Goal: Information Seeking & Learning: Learn about a topic

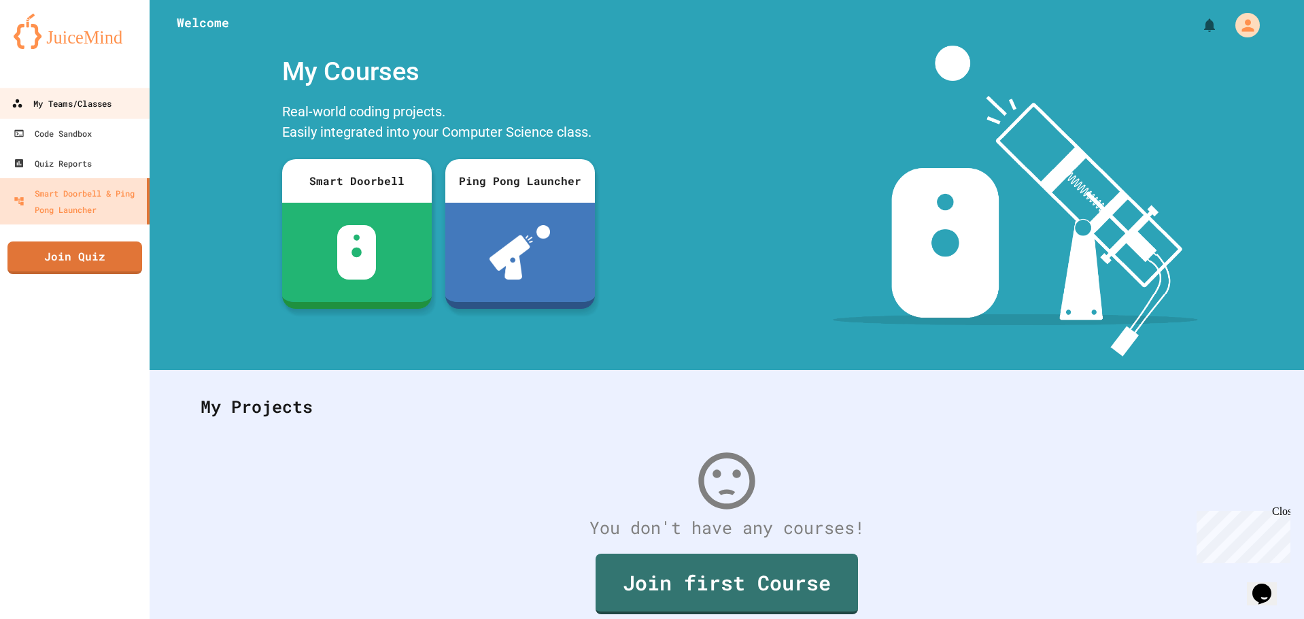
click at [61, 114] on link "My Teams/Classes" at bounding box center [75, 103] width 154 height 31
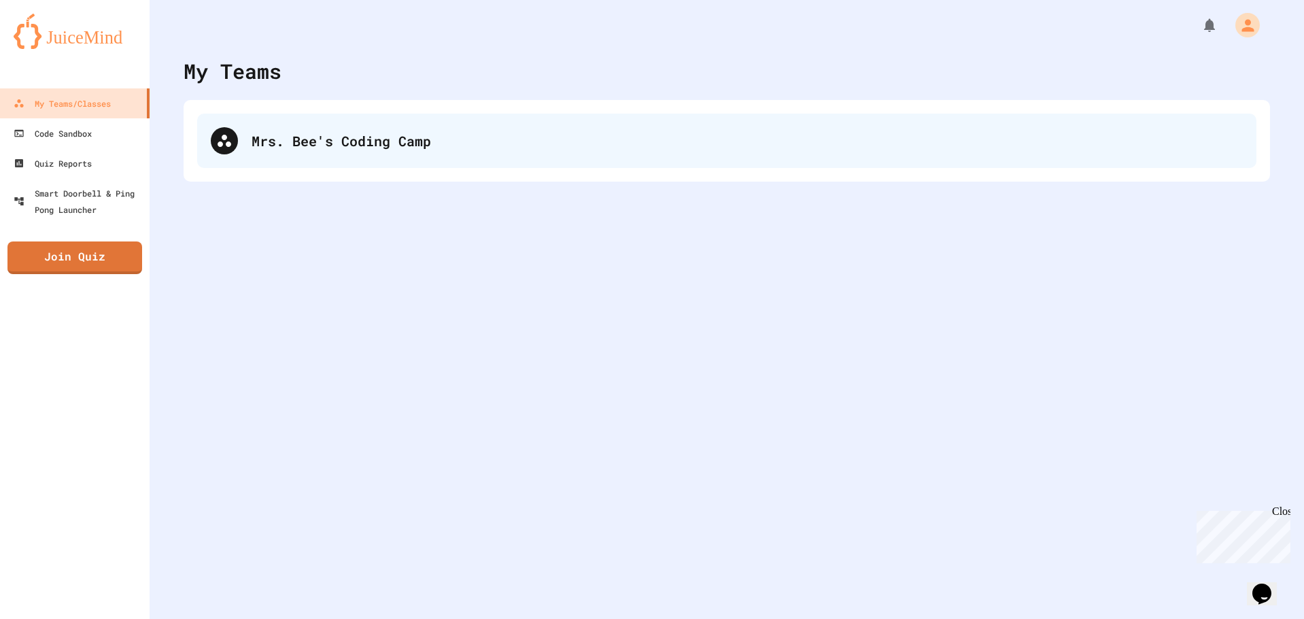
click at [396, 146] on div "Mrs. Bee's Coding Camp" at bounding box center [747, 141] width 991 height 20
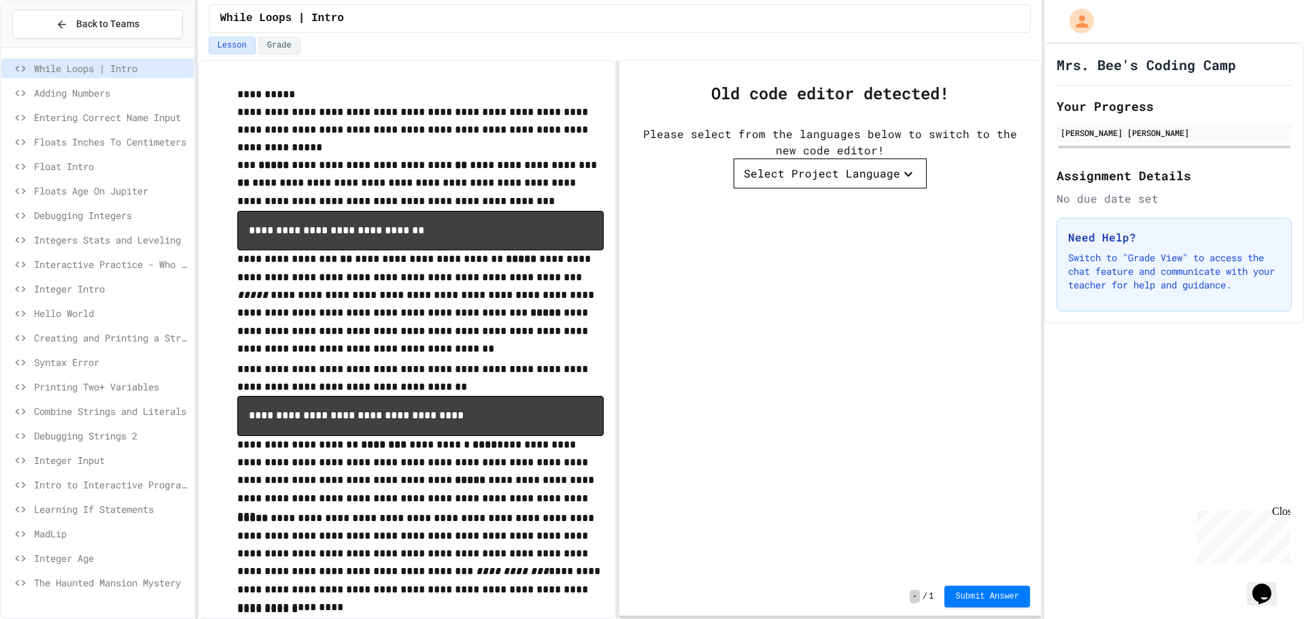
click at [99, 201] on div "Floats Age On Jupiter" at bounding box center [97, 193] width 192 height 24
click at [97, 190] on span "Floats Age On Jupiter" at bounding box center [111, 191] width 154 height 14
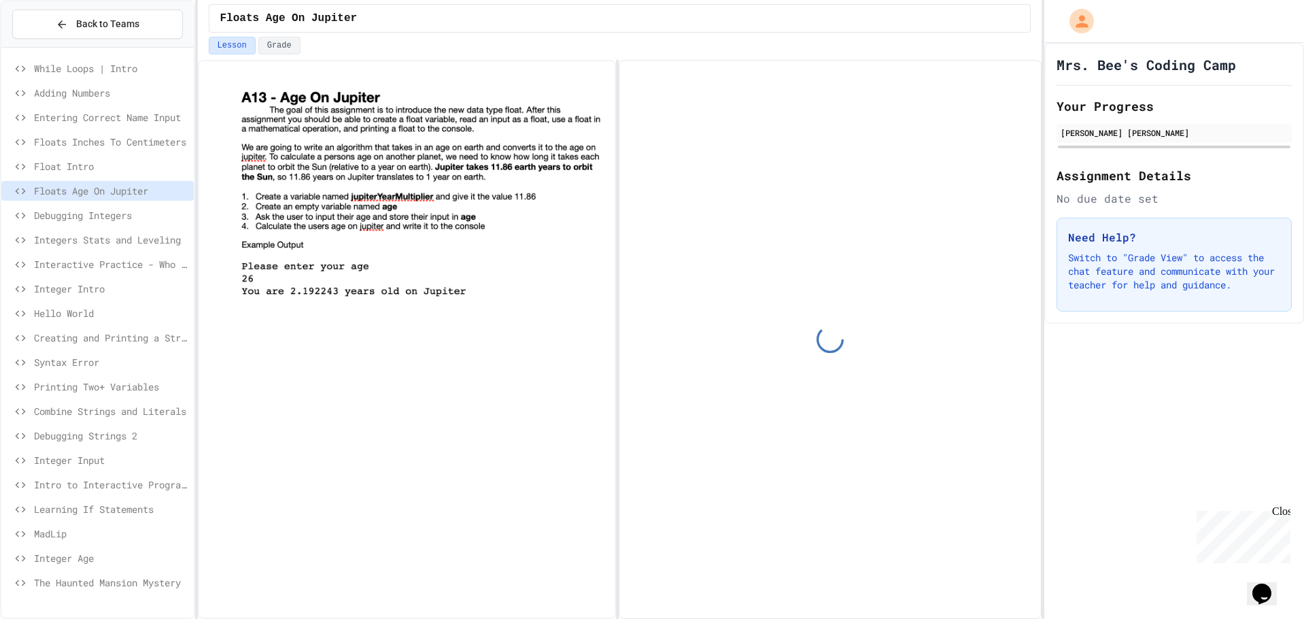
click at [84, 158] on div "Float Intro" at bounding box center [97, 166] width 192 height 20
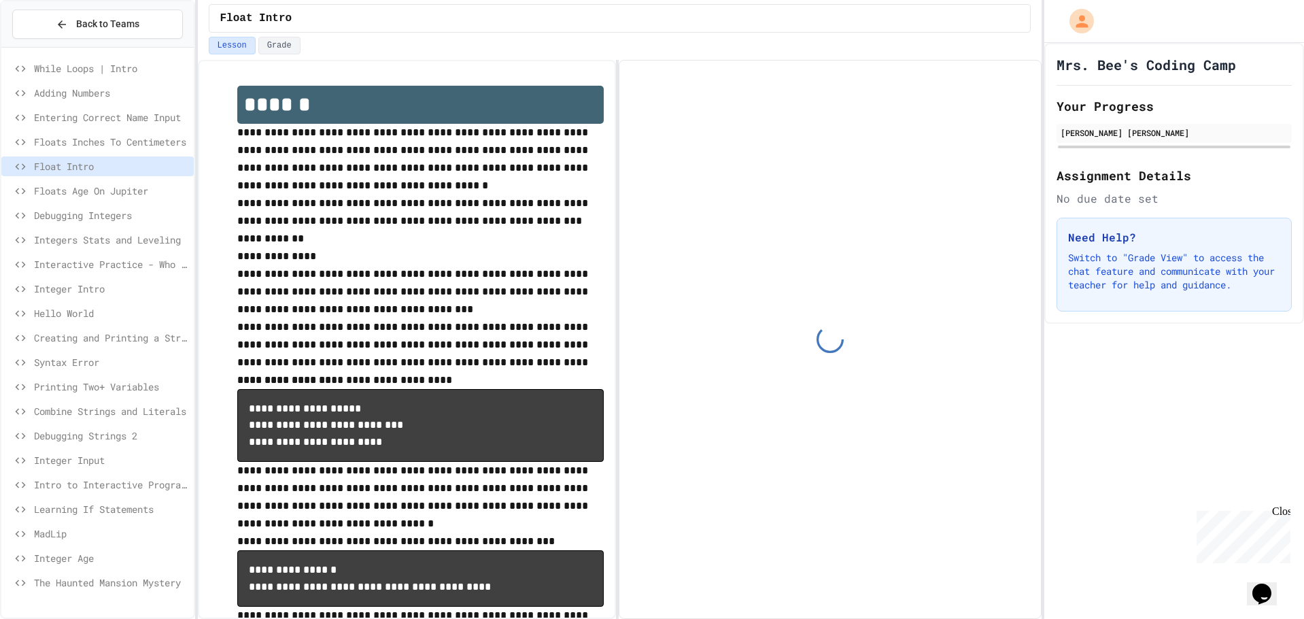
click at [86, 144] on span "Floats Inches To Centimeters" at bounding box center [111, 142] width 154 height 14
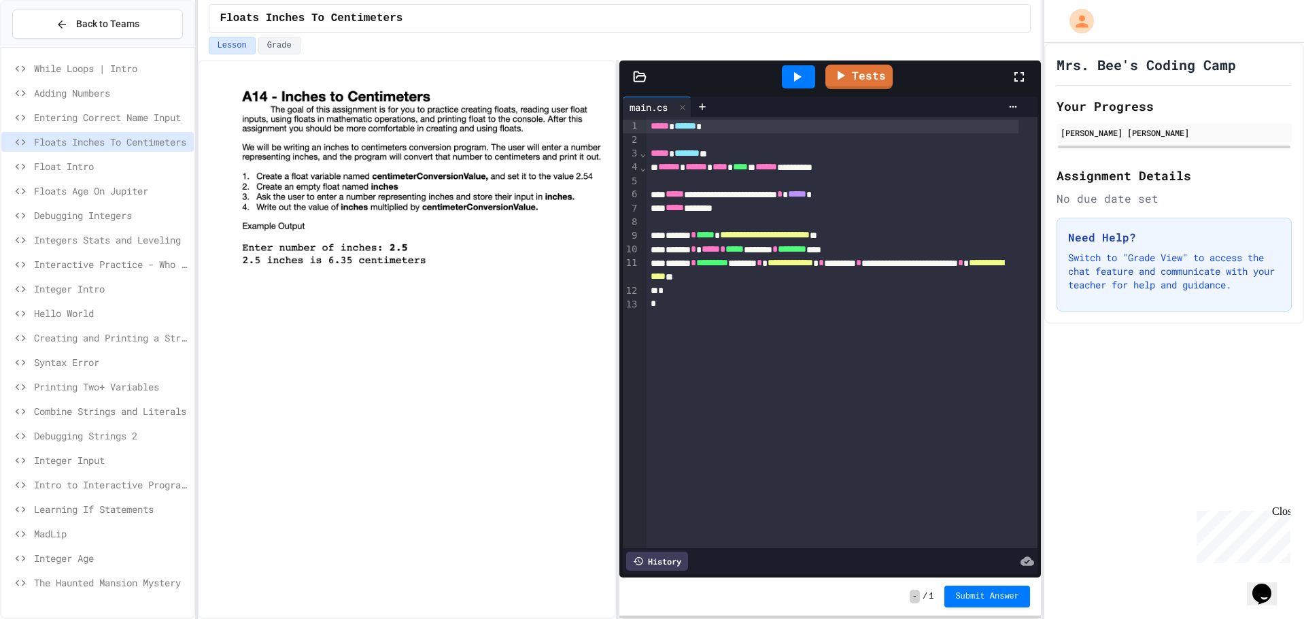
click at [110, 165] on span "Float Intro" at bounding box center [111, 166] width 154 height 14
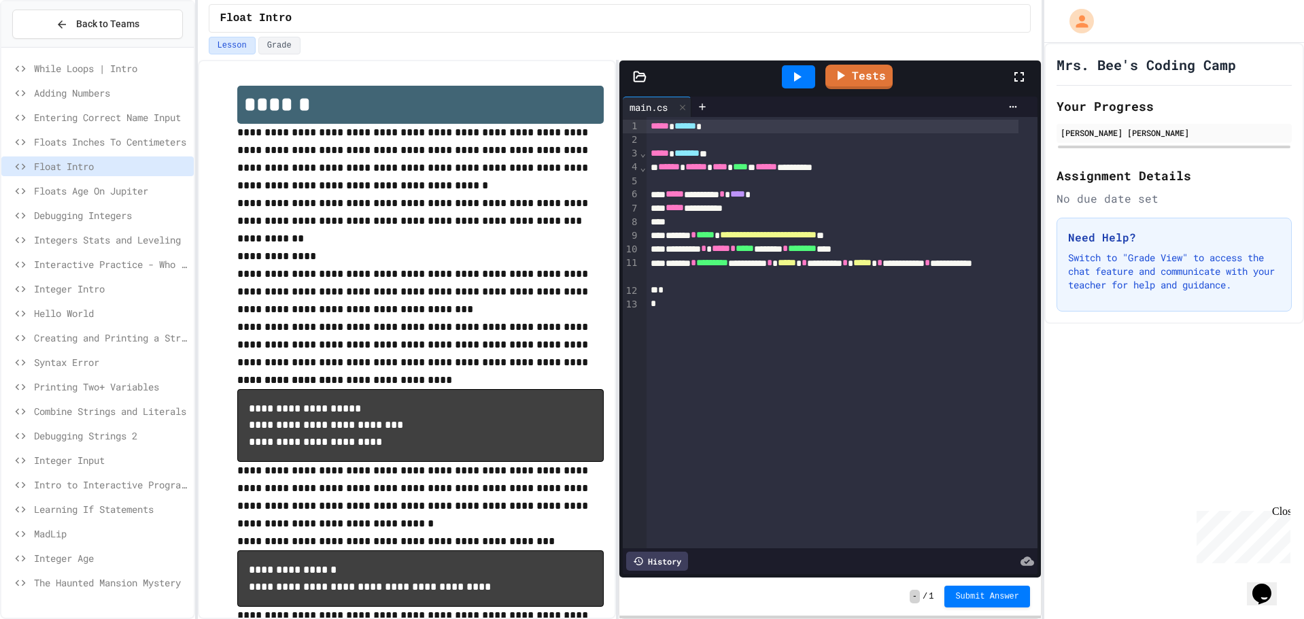
click at [135, 201] on div "Floats Age On Jupiter" at bounding box center [97, 193] width 192 height 24
click at [131, 195] on span "Floats Age On Jupiter" at bounding box center [111, 191] width 154 height 14
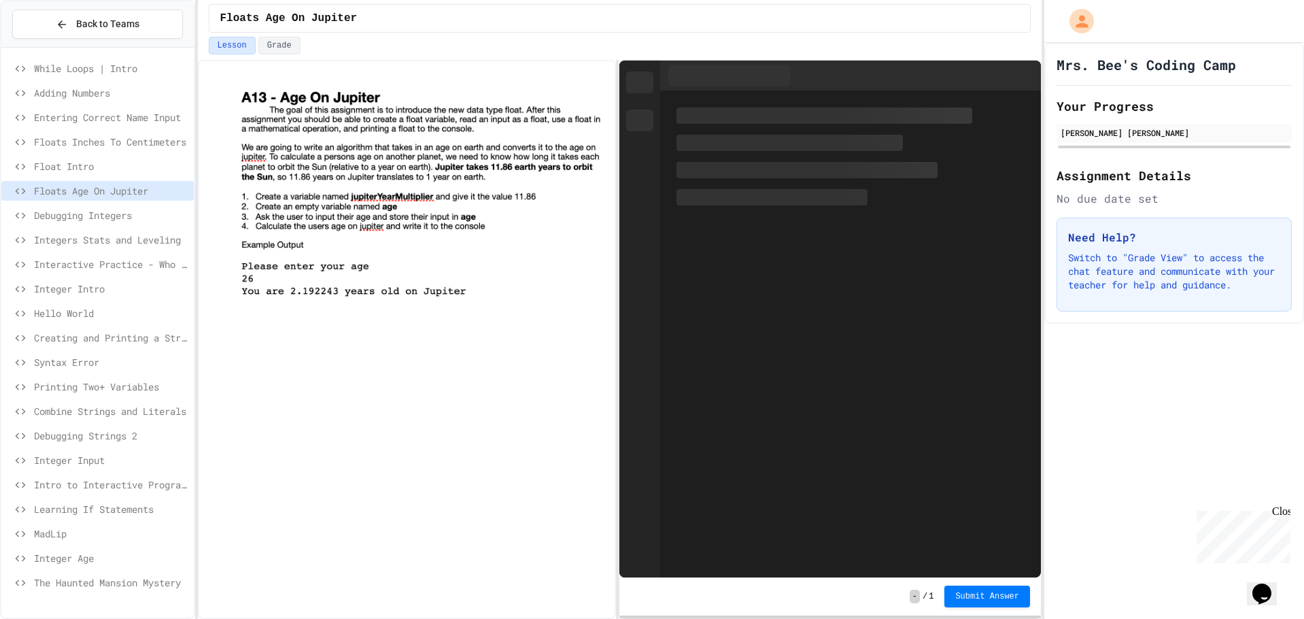
click at [118, 115] on span "Entering Correct Name Input" at bounding box center [111, 117] width 154 height 14
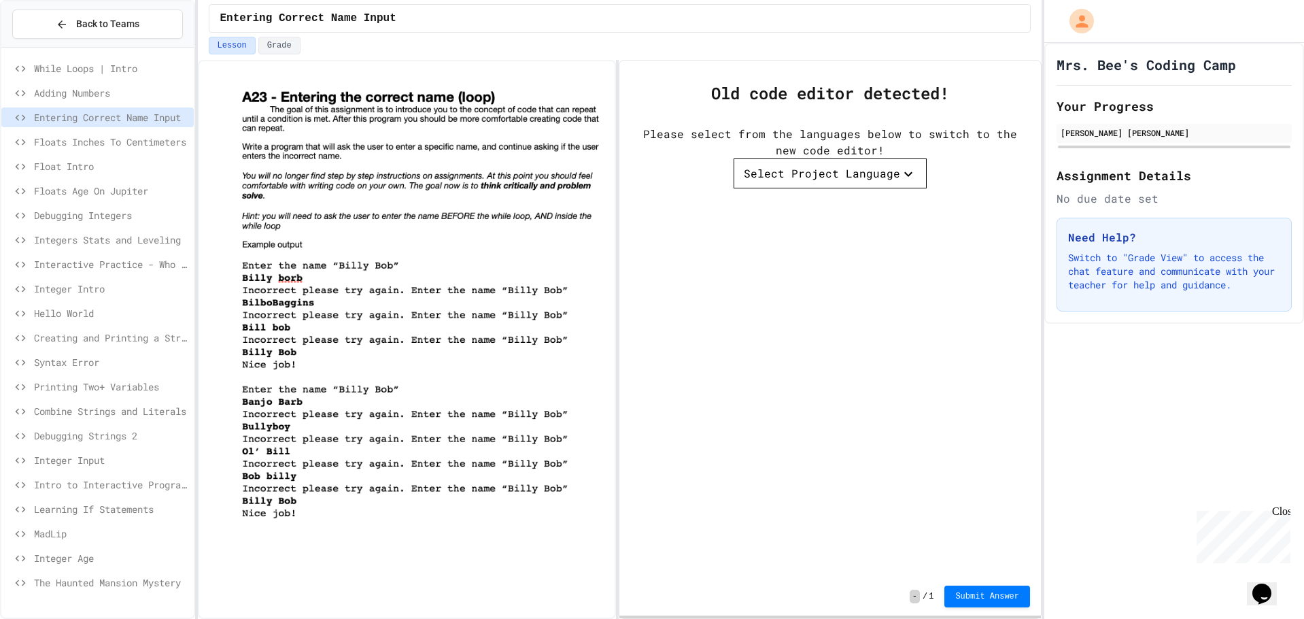
click at [112, 407] on span "Combine Strings and Literals" at bounding box center [111, 411] width 154 height 14
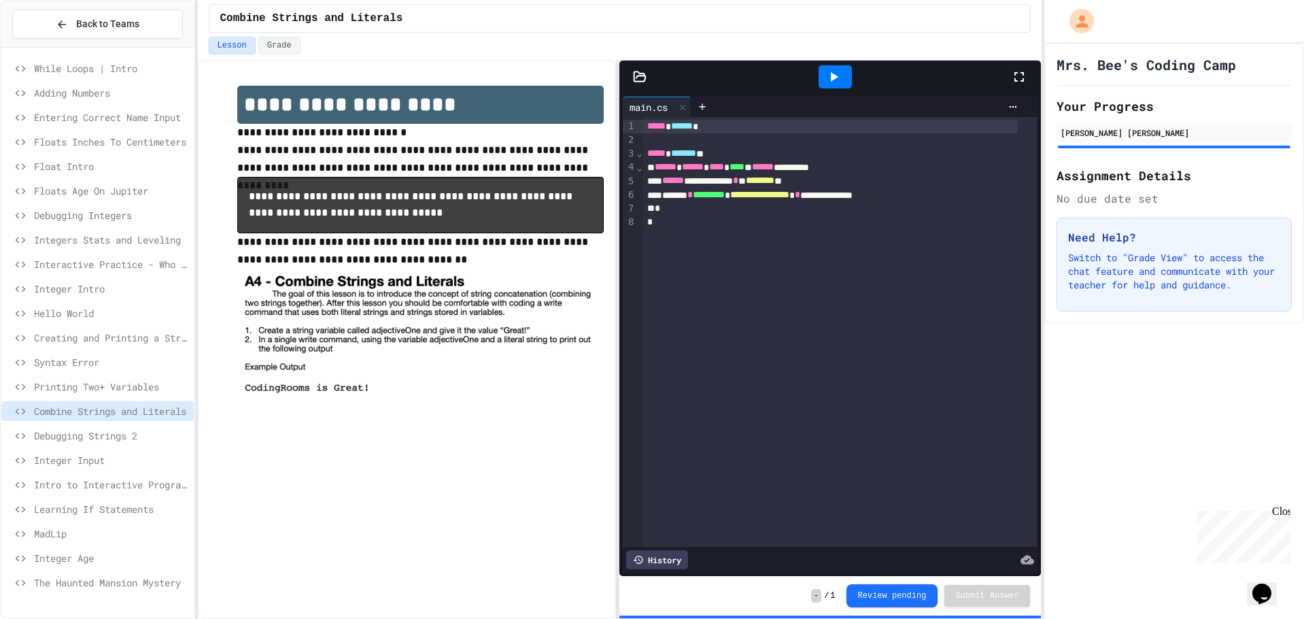
click at [118, 424] on div "Combine Strings and Literals" at bounding box center [97, 413] width 192 height 24
click at [120, 434] on span "Debugging Strings 2" at bounding box center [111, 435] width 154 height 14
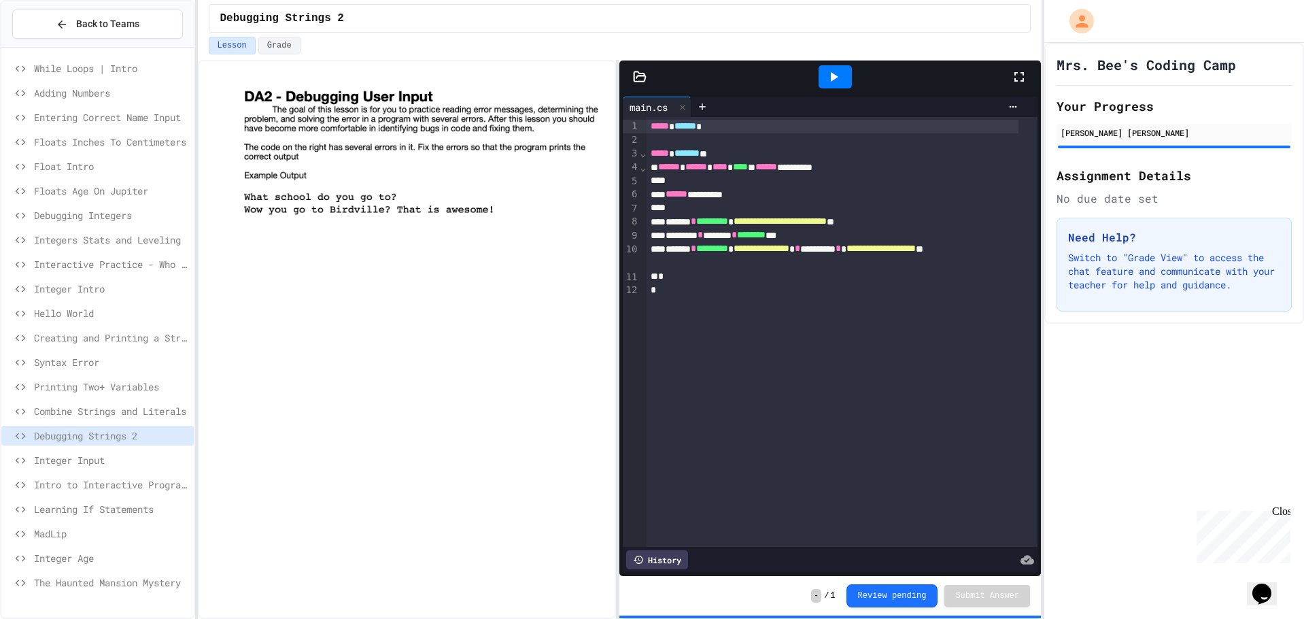
click at [90, 456] on span "Integer Input" at bounding box center [111, 460] width 154 height 14
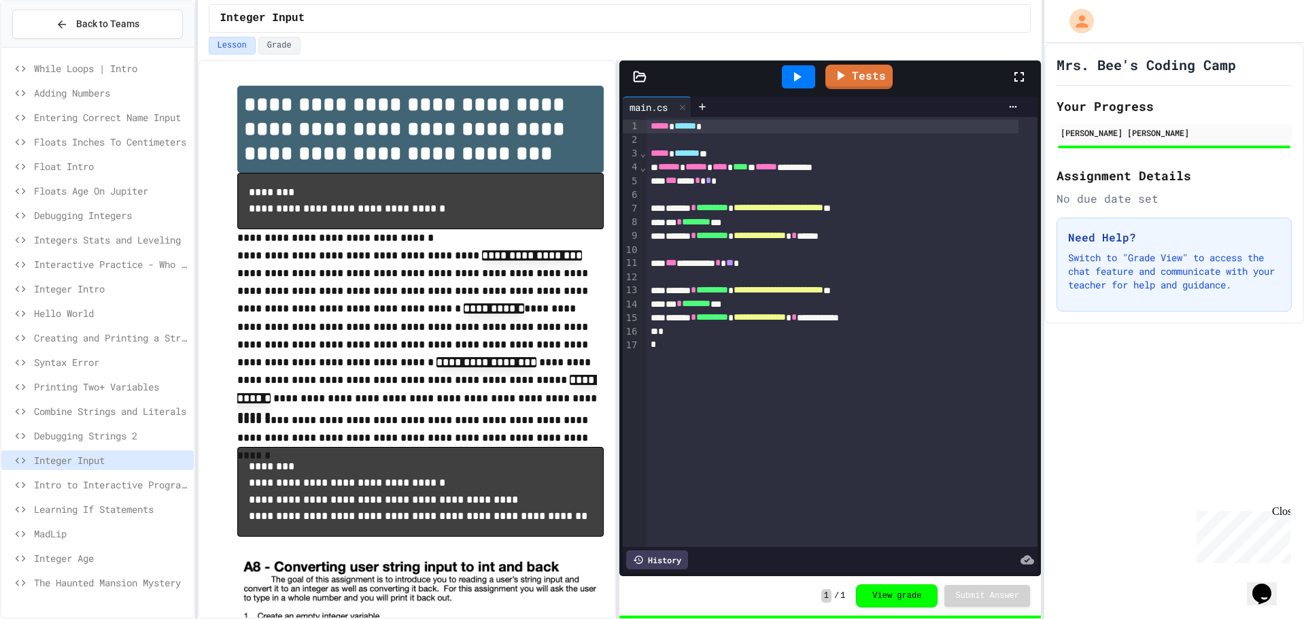
click at [82, 366] on span "Syntax Error" at bounding box center [111, 362] width 154 height 14
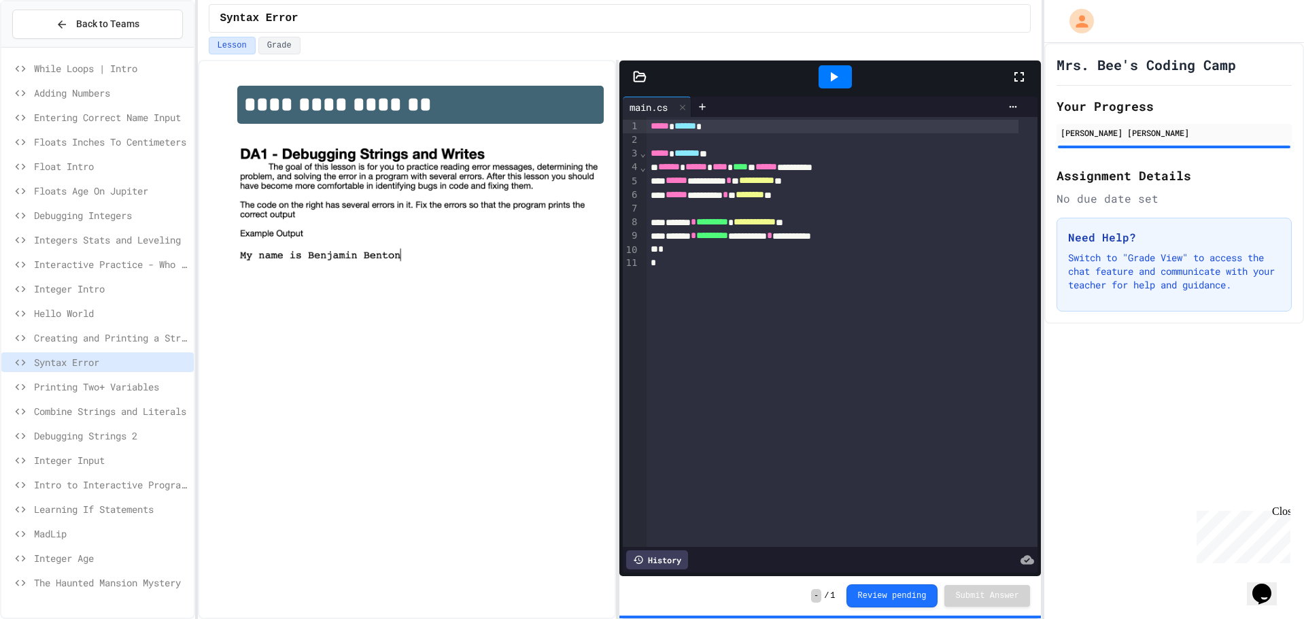
click at [94, 390] on span "Printing Two+ Variables" at bounding box center [111, 386] width 154 height 14
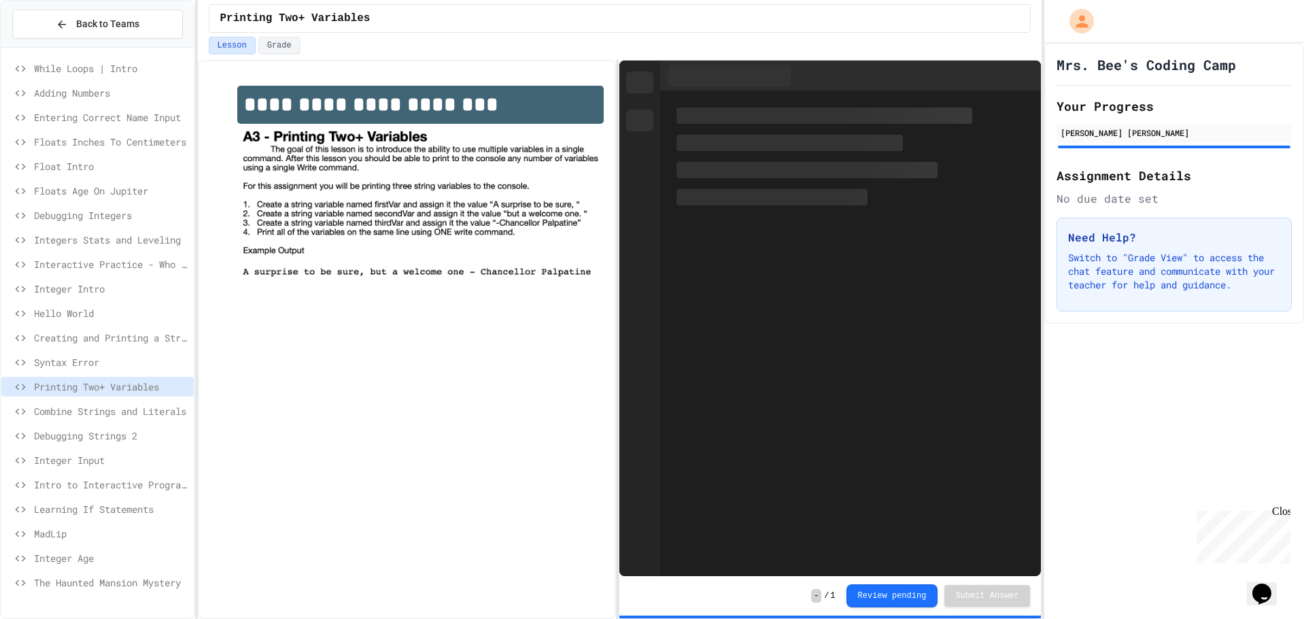
click at [83, 369] on div "Syntax Error" at bounding box center [97, 362] width 192 height 20
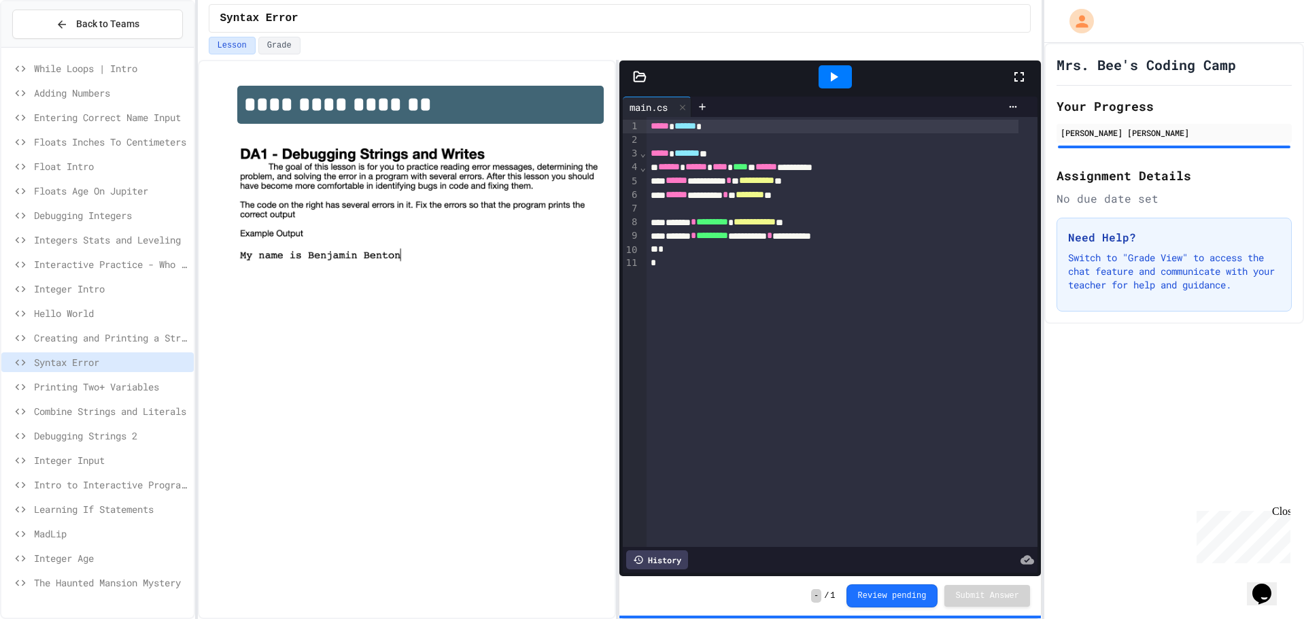
click at [90, 388] on span "Printing Two+ Variables" at bounding box center [111, 386] width 154 height 14
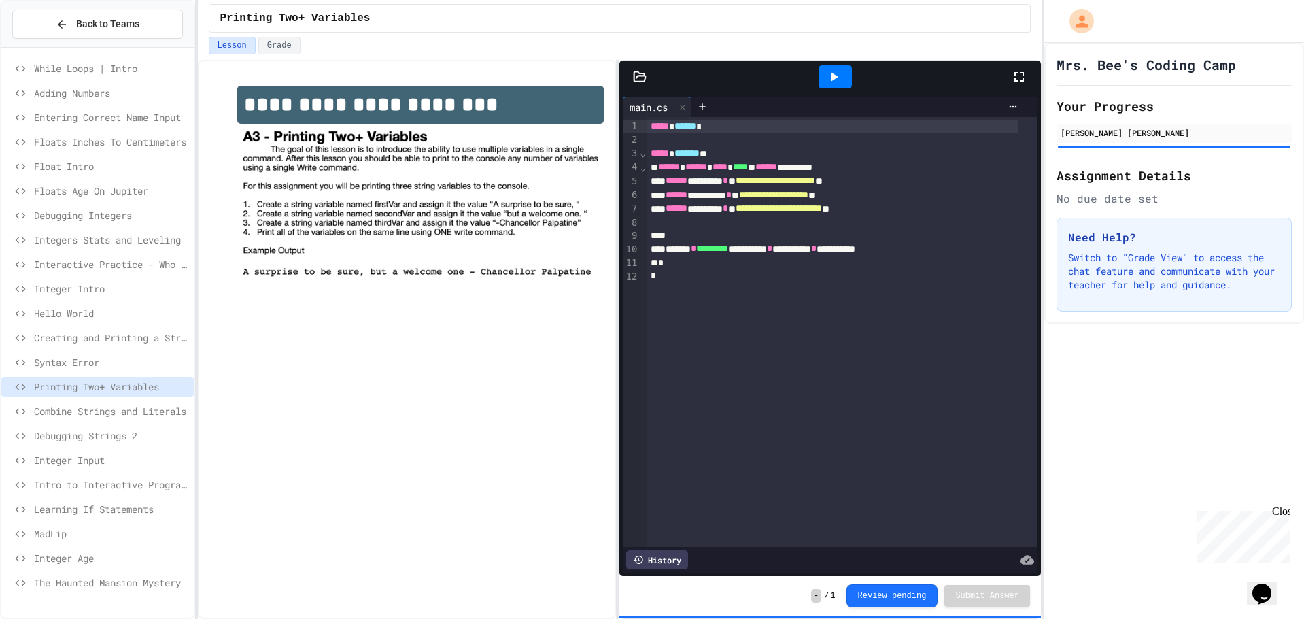
drag, startPoint x: 1095, startPoint y: 249, endPoint x: 977, endPoint y: 36, distance: 243.5
click at [978, 36] on div "Printing Two+ Variables" at bounding box center [620, 18] width 844 height 37
click at [89, 358] on span "Syntax Error" at bounding box center [111, 362] width 154 height 14
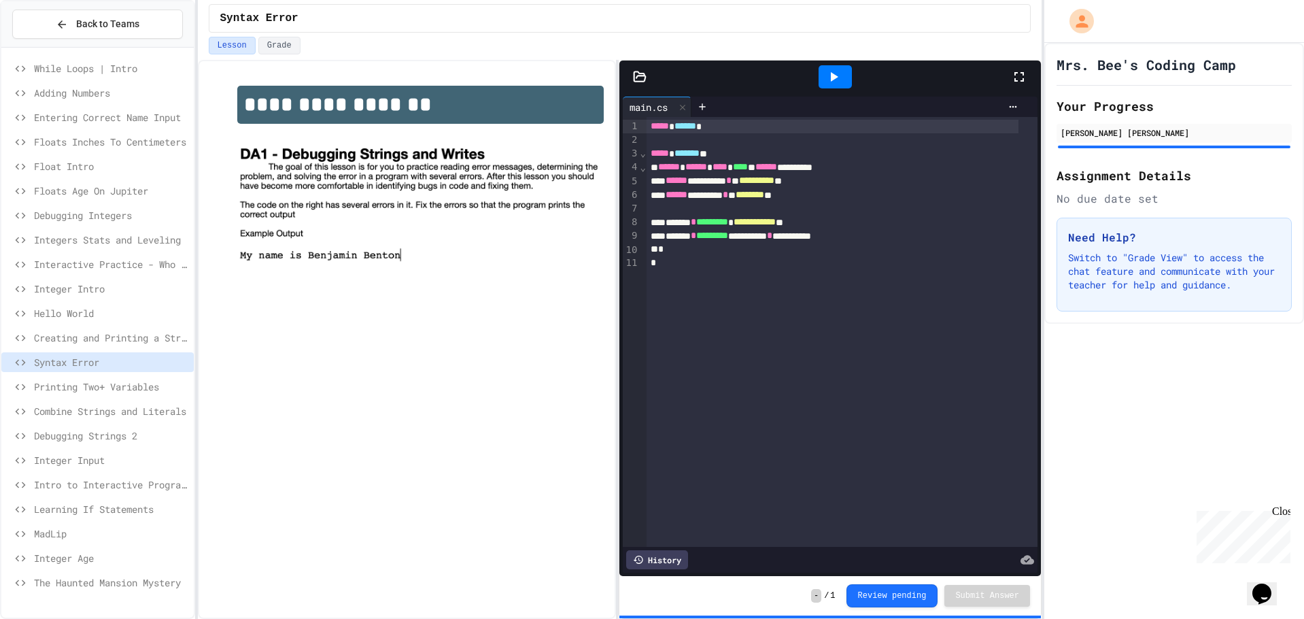
click at [96, 340] on span "Creating and Printing a String Variable" at bounding box center [111, 337] width 154 height 14
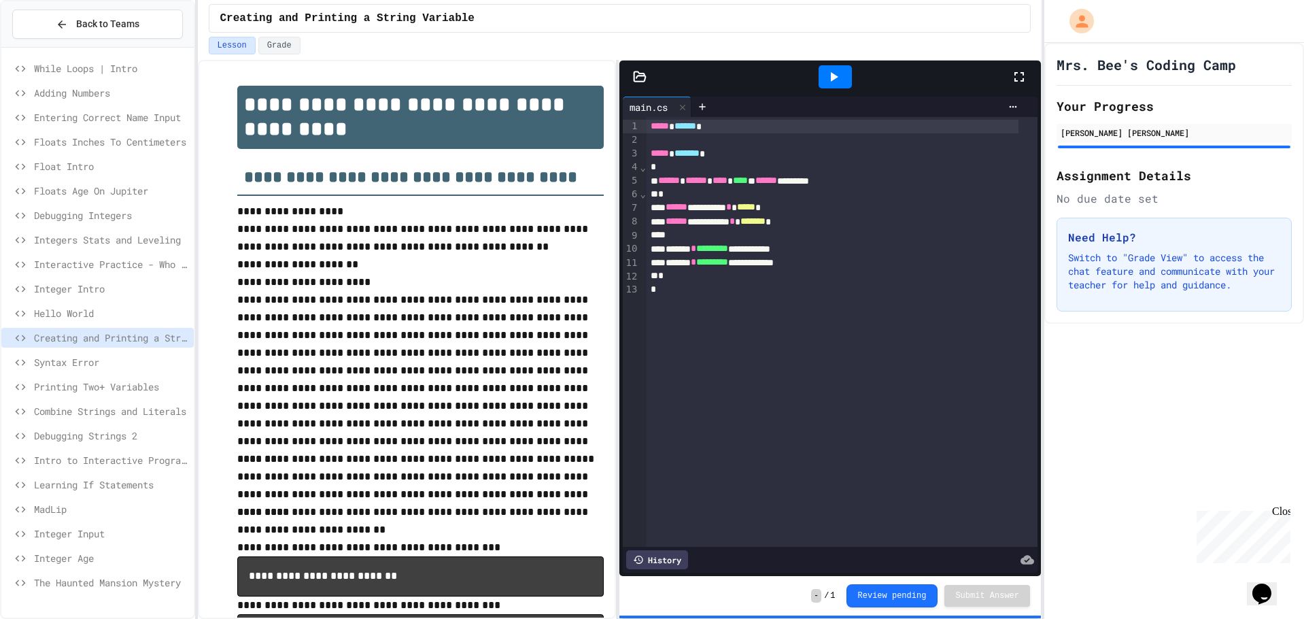
click at [102, 365] on span "Syntax Error" at bounding box center [111, 362] width 154 height 14
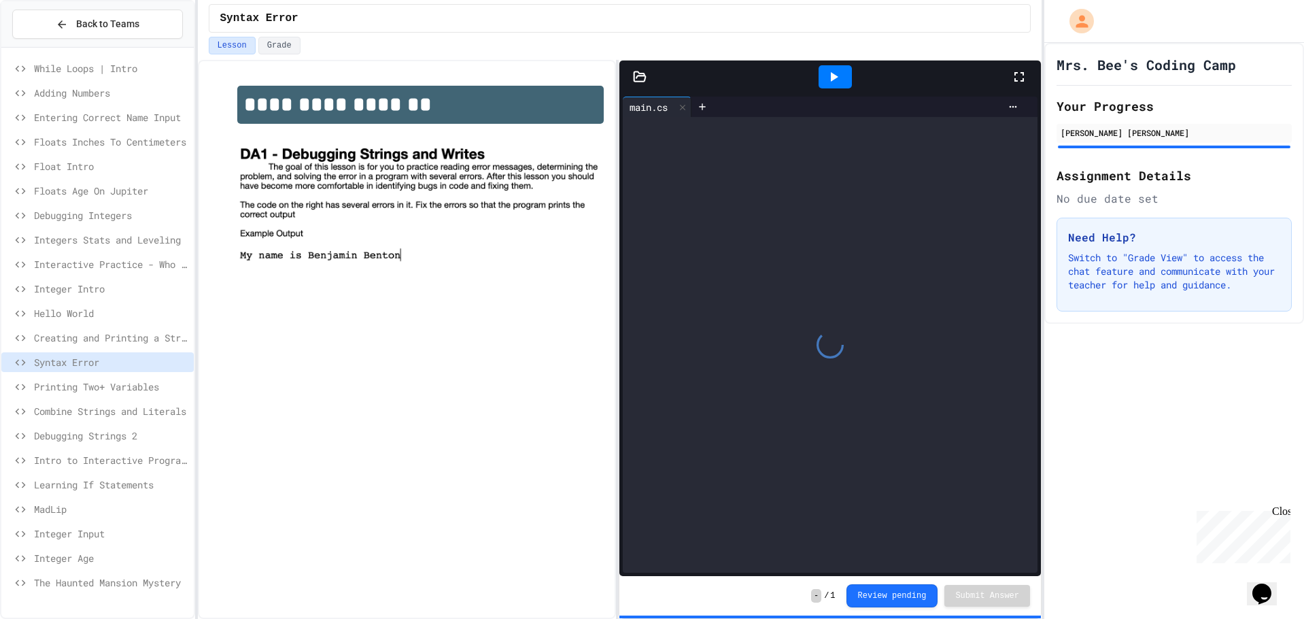
click at [103, 383] on span "Printing Two+ Variables" at bounding box center [111, 386] width 154 height 14
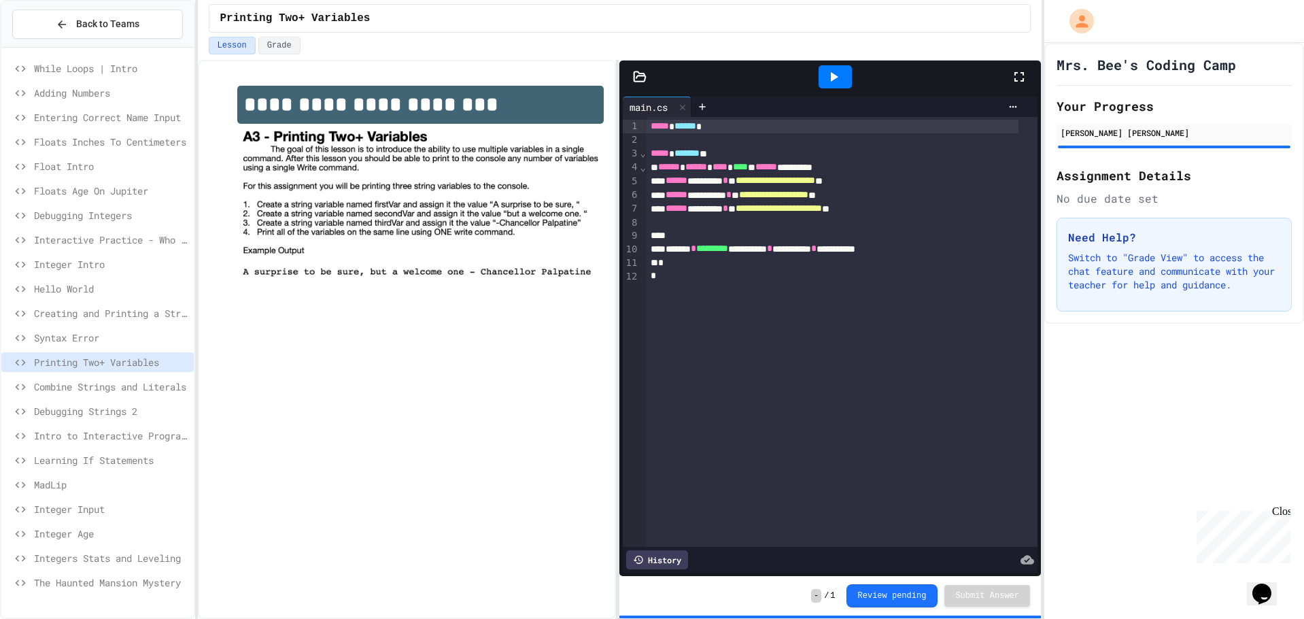
click at [69, 73] on span "While Loops | Intro" at bounding box center [111, 68] width 154 height 14
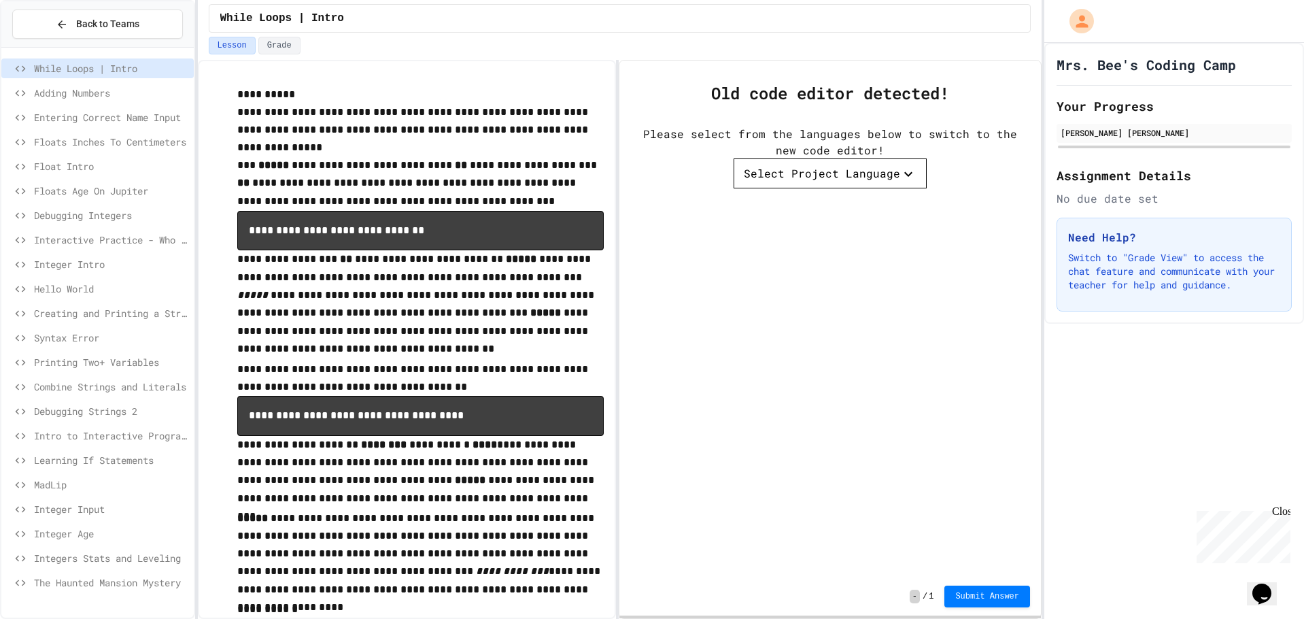
click at [80, 90] on span "Adding Numbers" at bounding box center [111, 93] width 154 height 14
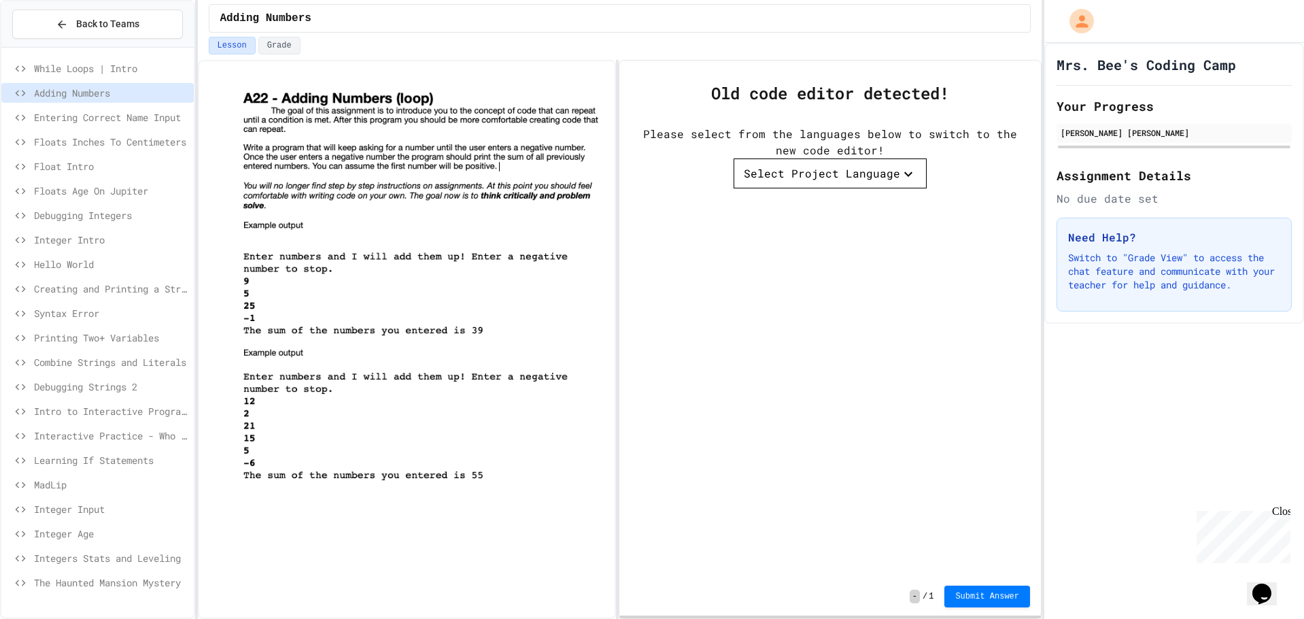
click at [110, 113] on span "Entering Correct Name Input" at bounding box center [111, 117] width 154 height 14
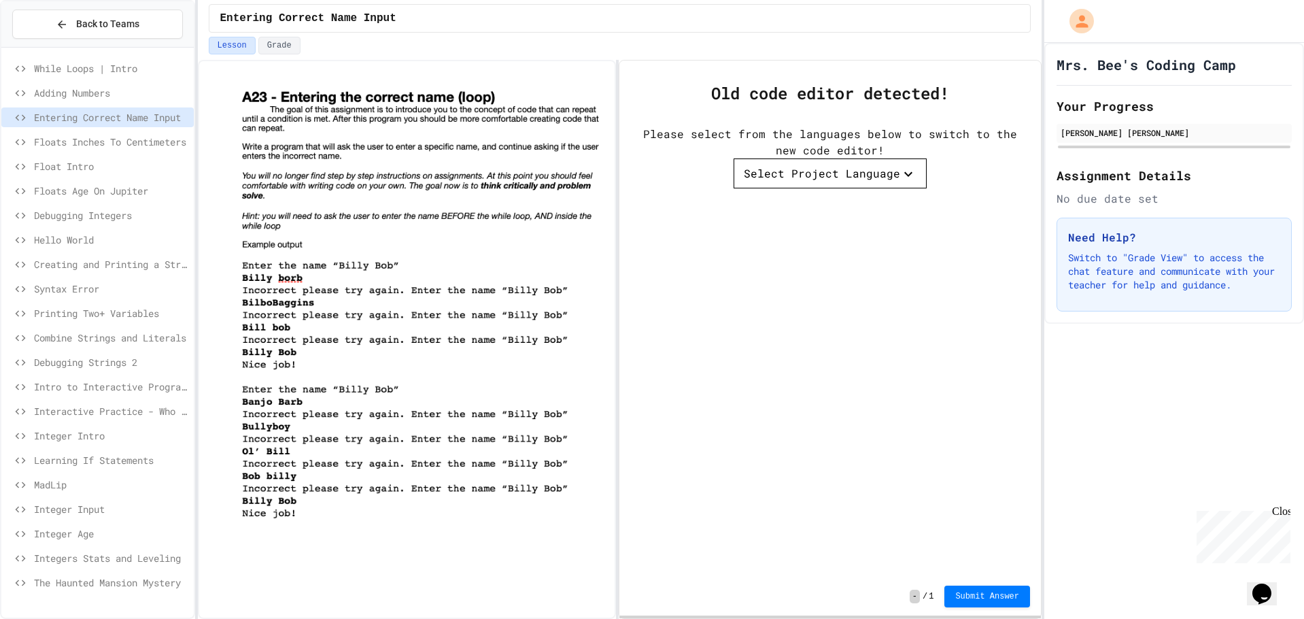
click at [100, 548] on div "Integers Stats and Leveling" at bounding box center [97, 558] width 192 height 20
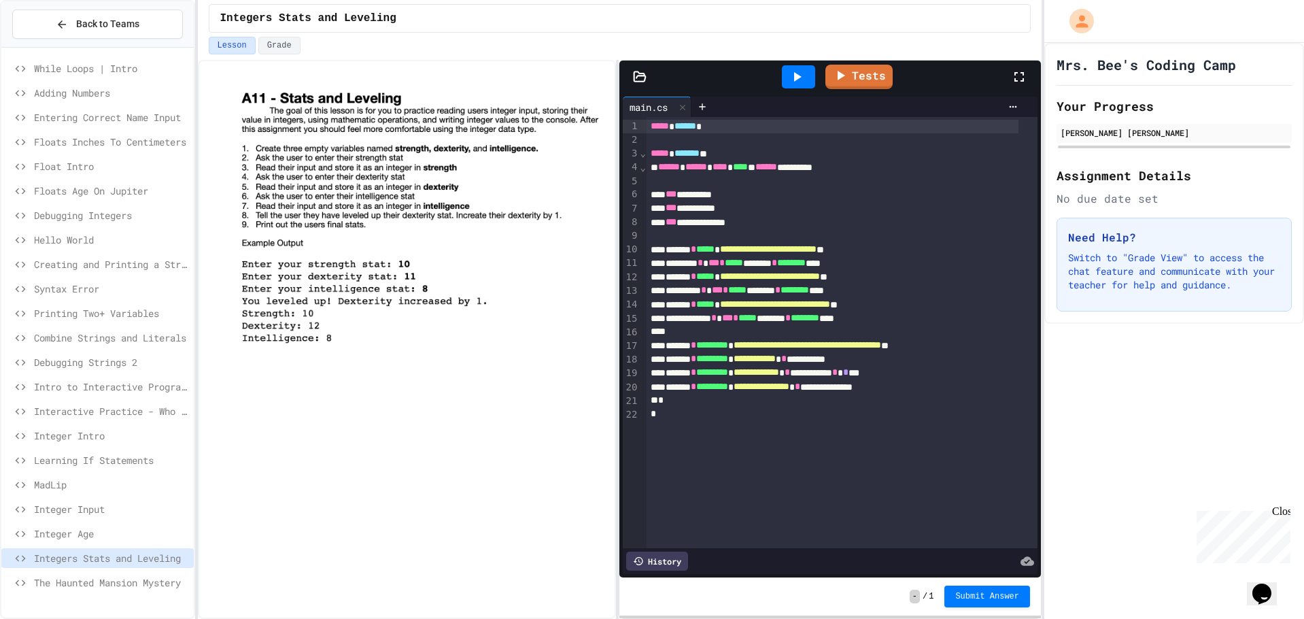
click at [104, 575] on span "The Haunted Mansion Mystery" at bounding box center [111, 582] width 154 height 14
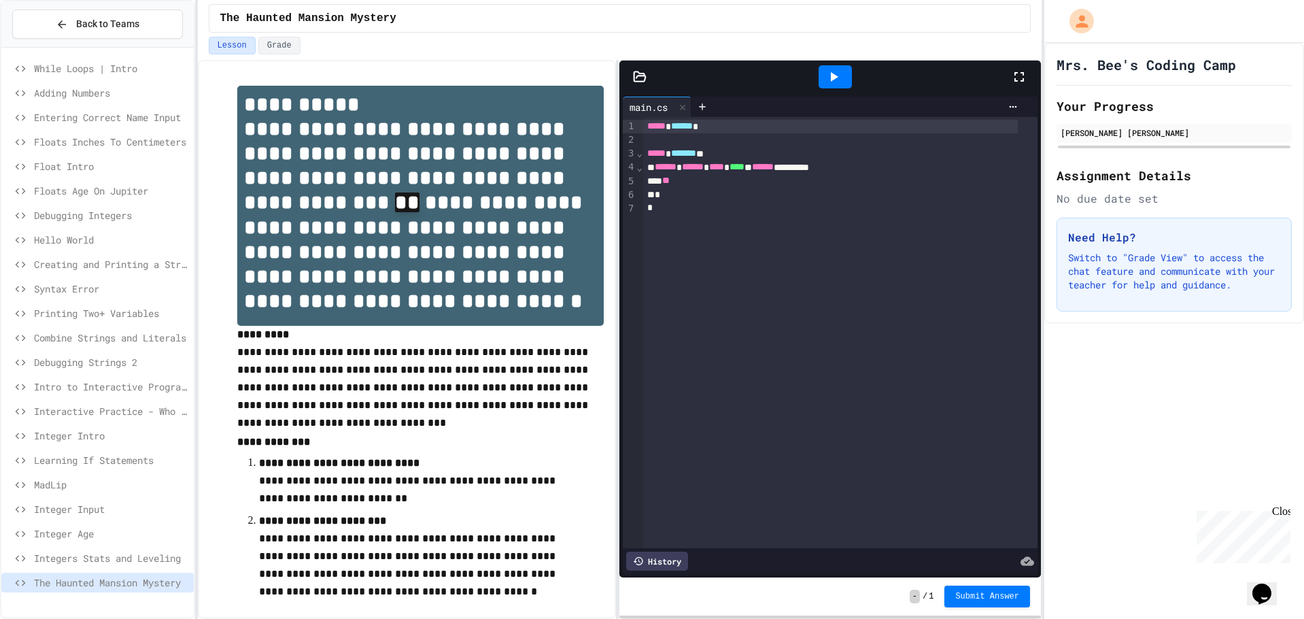
click at [104, 82] on div "While Loops | Intro" at bounding box center [97, 70] width 192 height 24
click at [103, 114] on span "Entering Correct Name Input" at bounding box center [111, 117] width 154 height 14
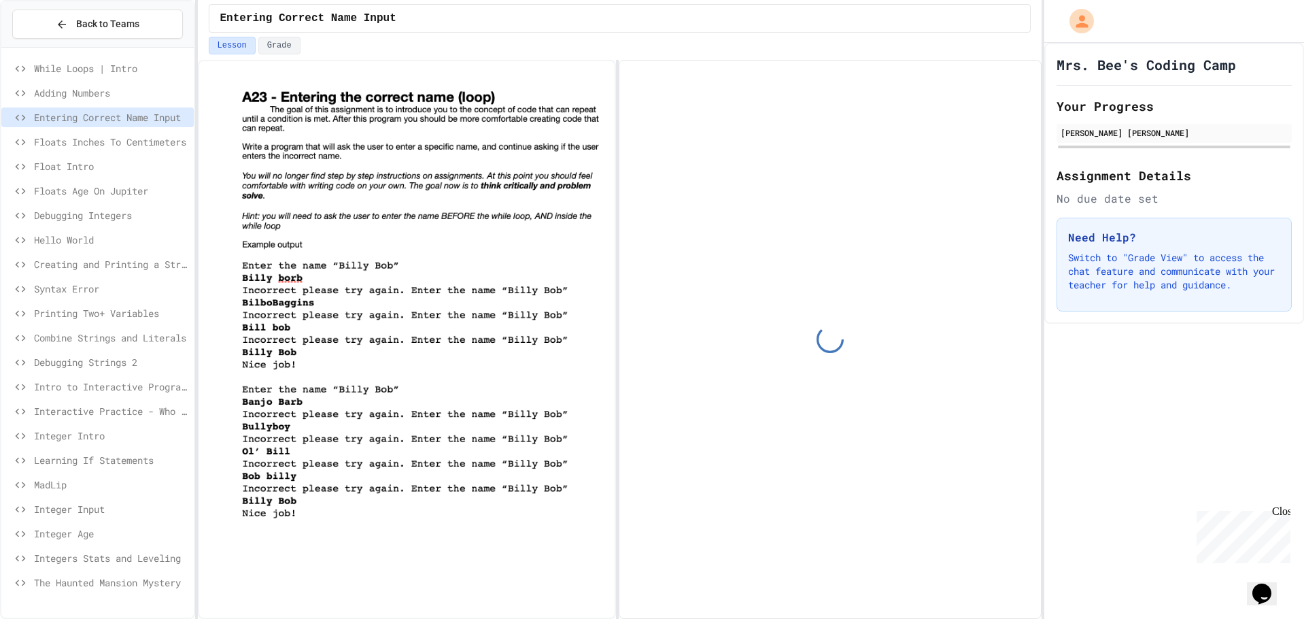
click at [96, 97] on span "Adding Numbers" at bounding box center [111, 93] width 154 height 14
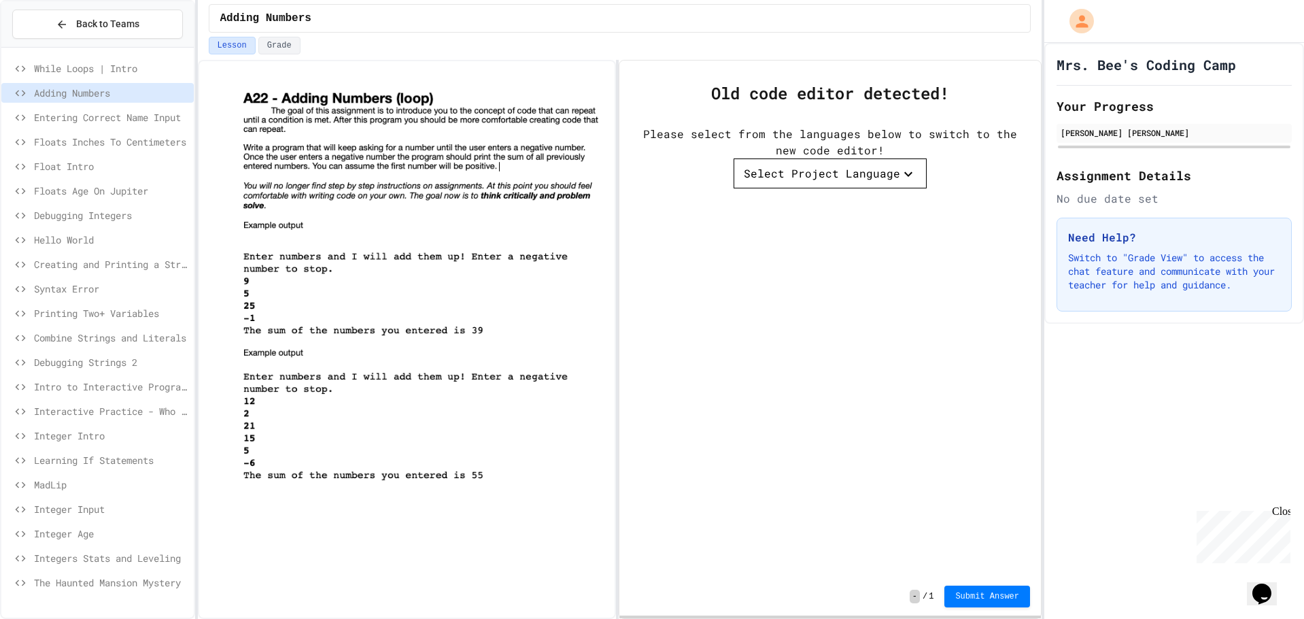
click at [806, 171] on div "Select Project Language" at bounding box center [822, 173] width 156 height 16
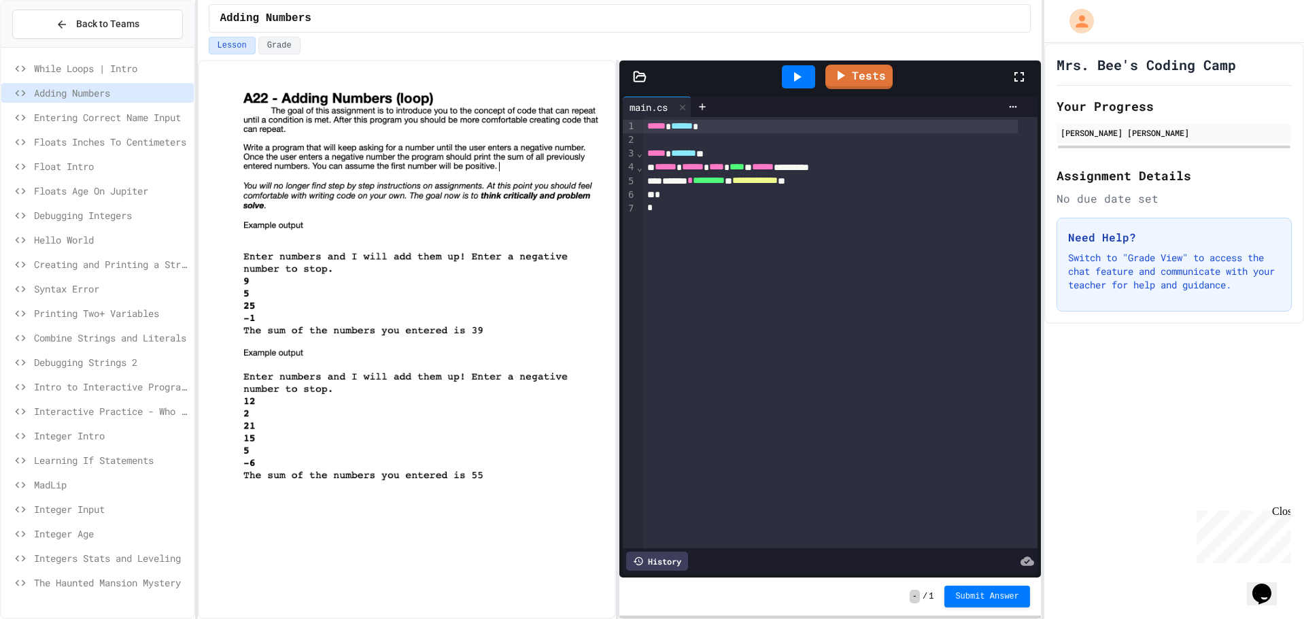
click at [91, 118] on span "Entering Correct Name Input" at bounding box center [111, 117] width 154 height 14
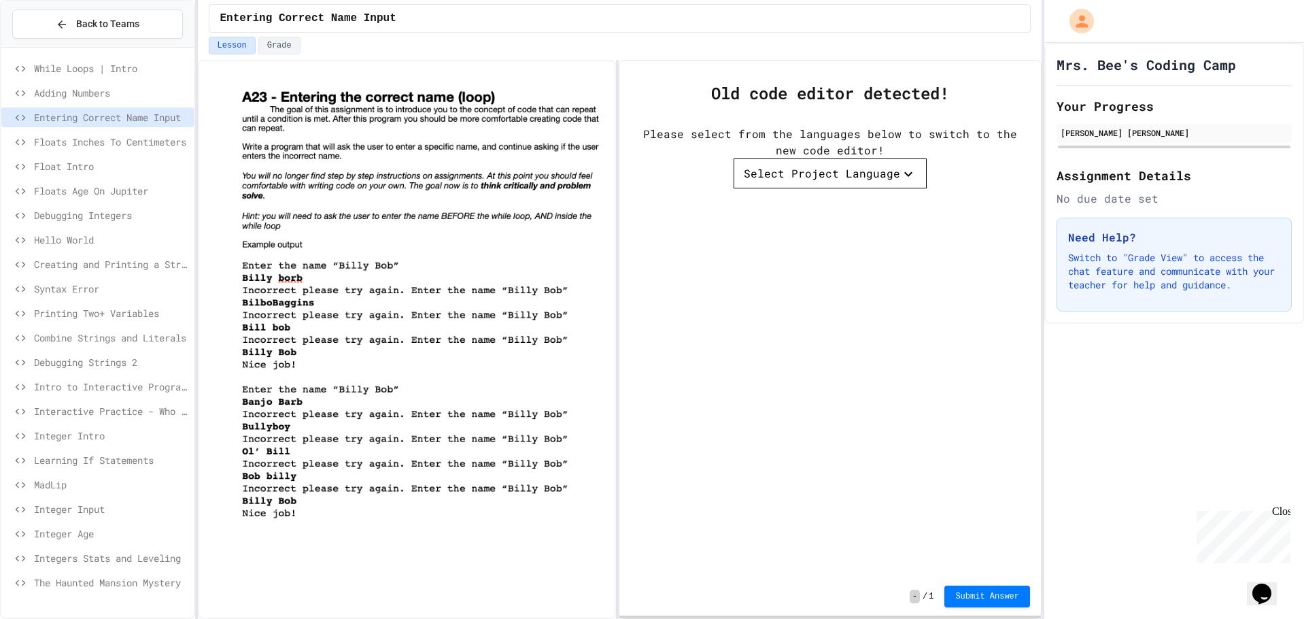
click at [846, 178] on div "Select Project Language" at bounding box center [822, 173] width 156 height 16
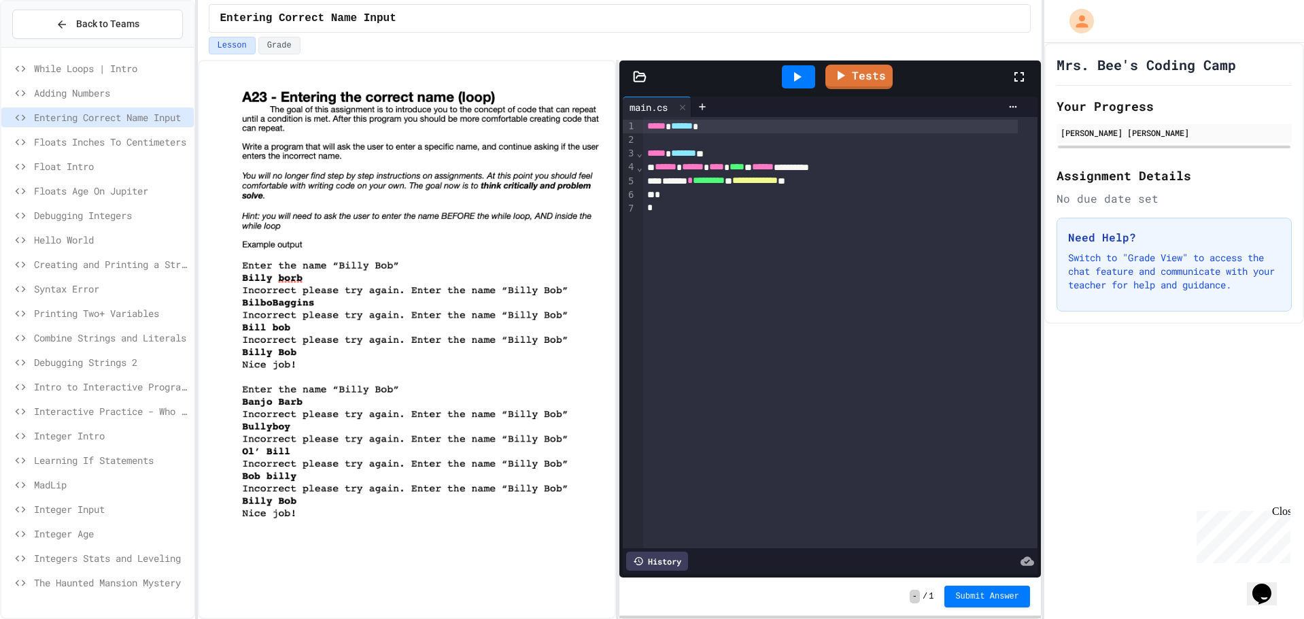
click at [69, 69] on span "While Loops | Intro" at bounding box center [111, 68] width 154 height 14
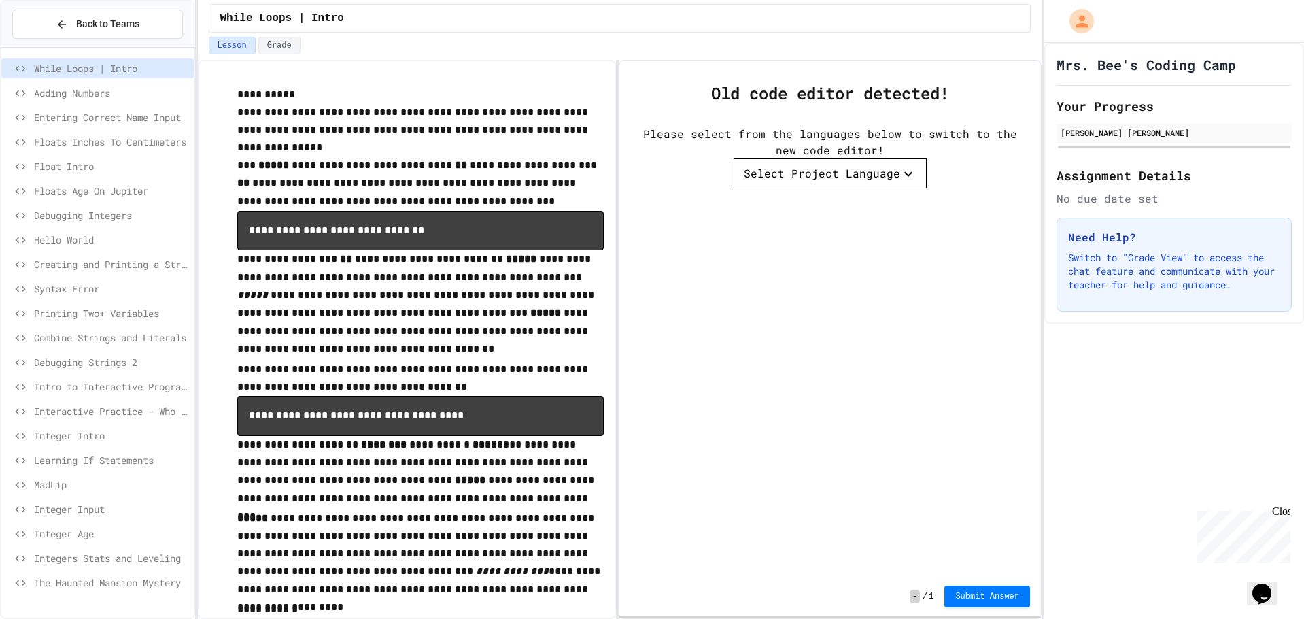
click at [816, 182] on div "Select Project Language" at bounding box center [822, 173] width 156 height 16
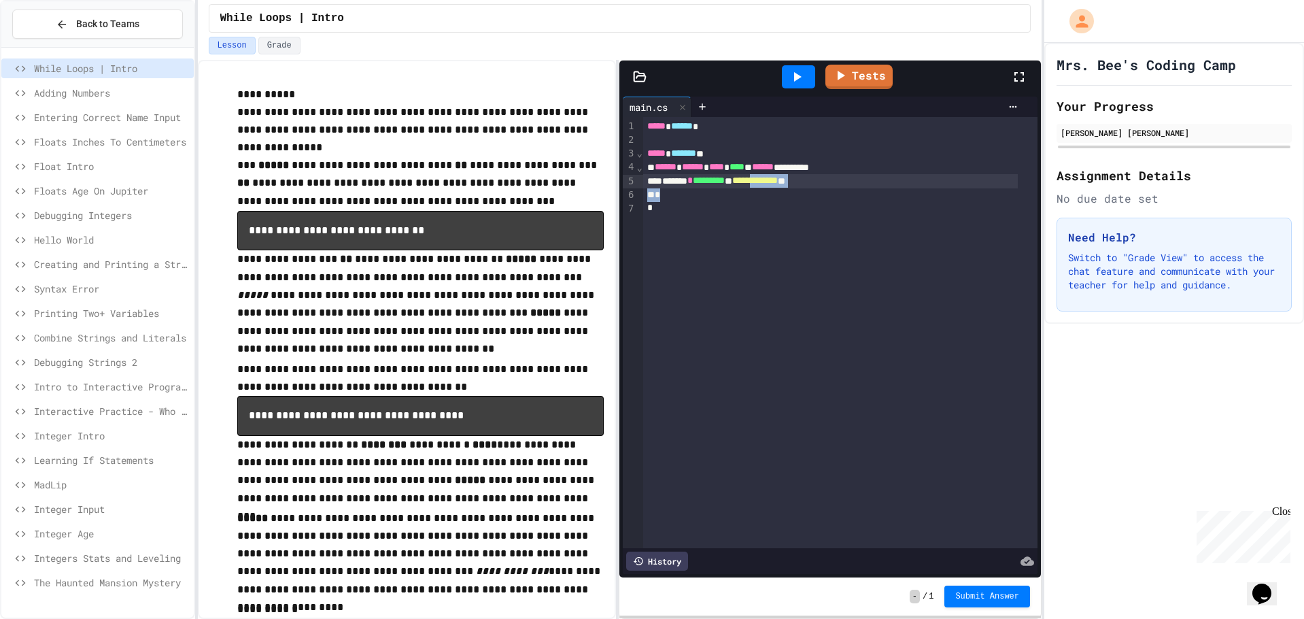
drag, startPoint x: 881, startPoint y: 188, endPoint x: 795, endPoint y: 185, distance: 86.4
click at [795, 185] on div "**********" at bounding box center [840, 332] width 394 height 431
click at [865, 175] on div "**********" at bounding box center [830, 181] width 375 height 14
drag, startPoint x: 1183, startPoint y: 328, endPoint x: 1213, endPoint y: 328, distance: 29.9
click at [1183, 324] on div "Mrs. Bee's Coding Camp Your Progress [PERSON_NAME] [PERSON_NAME] Assignment Det…" at bounding box center [1174, 183] width 260 height 281
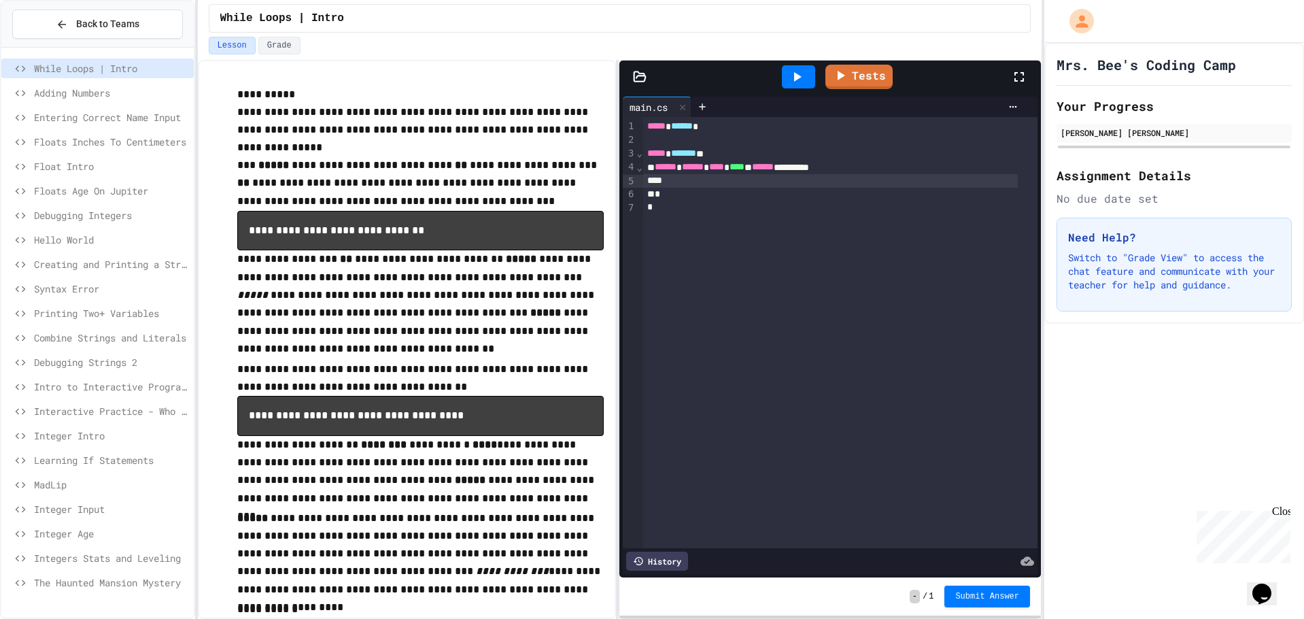
click at [1223, 422] on div "Mrs. Bee's Coding Camp Your Progress [PERSON_NAME] [PERSON_NAME] Assignment Det…" at bounding box center [1174, 331] width 260 height 576
drag, startPoint x: 1129, startPoint y: 515, endPoint x: 1051, endPoint y: 514, distance: 77.5
click at [1129, 515] on div "Mrs. Bee's Coding Camp Your Progress [PERSON_NAME] [PERSON_NAME] Assignment Det…" at bounding box center [1174, 331] width 260 height 576
click at [1141, 382] on div "Mrs. Bee's Coding Camp Your Progress [PERSON_NAME] [PERSON_NAME] Assignment Det…" at bounding box center [1174, 331] width 260 height 576
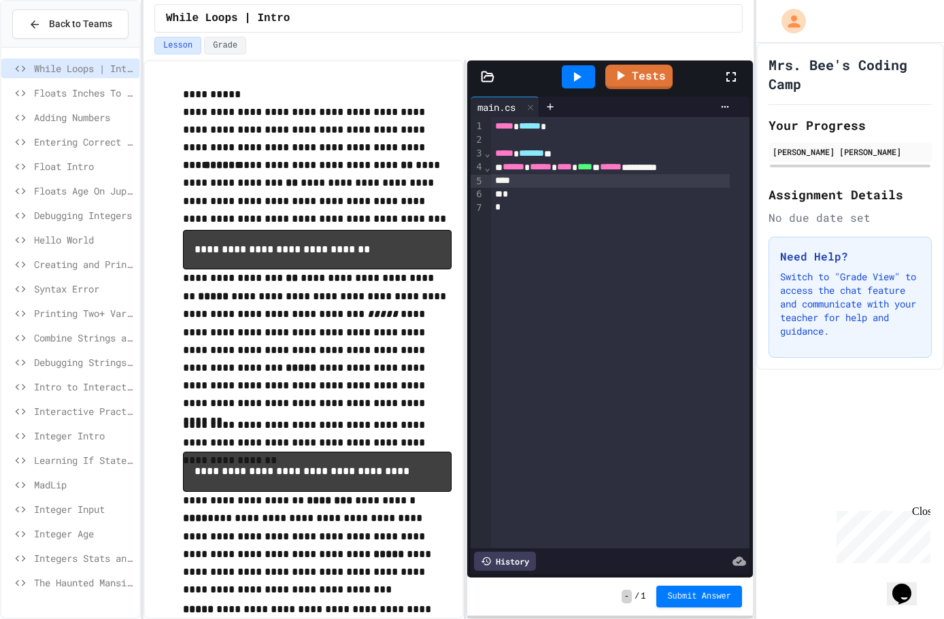
click at [469, 225] on div "**********" at bounding box center [448, 339] width 610 height 559
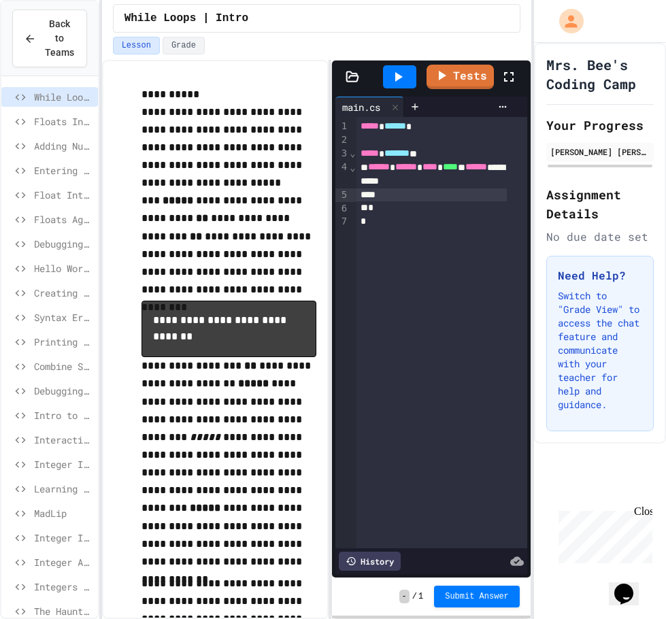
click at [665, 155] on div "Mrs. Bee's Coding Camp Your Progress [PERSON_NAME] [PERSON_NAME] Assignment Det…" at bounding box center [600, 243] width 132 height 400
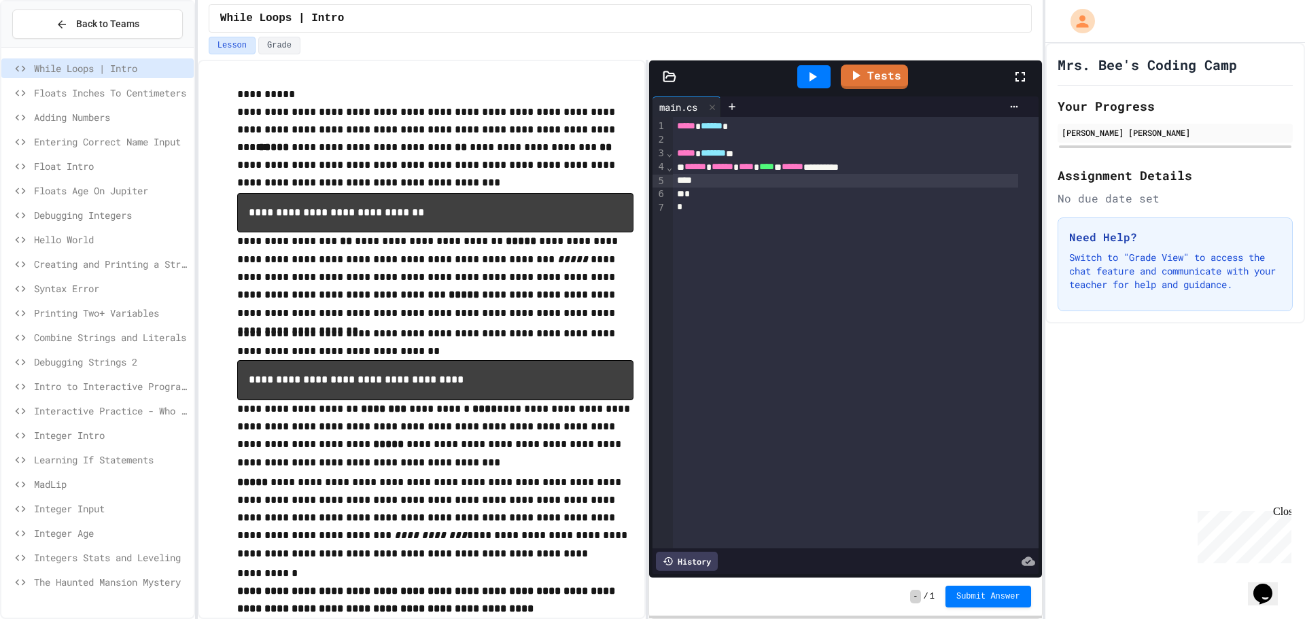
click at [737, 175] on div at bounding box center [845, 181] width 345 height 14
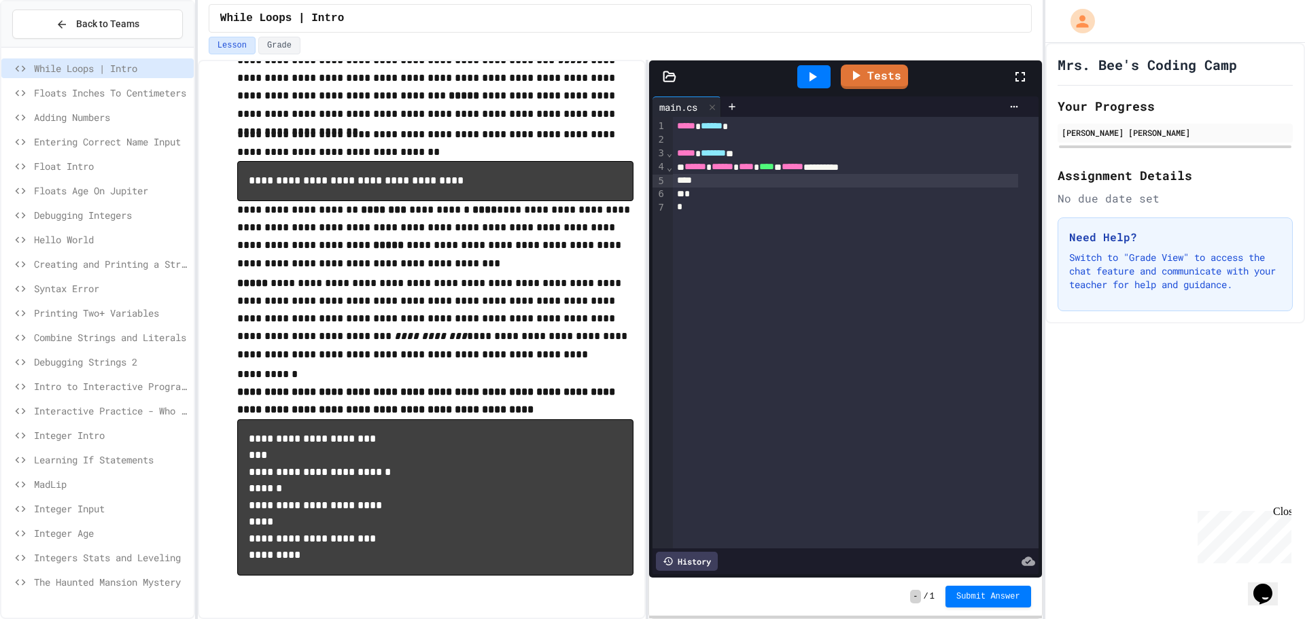
scroll to position [205, 0]
click at [112, 114] on span "Adding Numbers" at bounding box center [111, 117] width 154 height 14
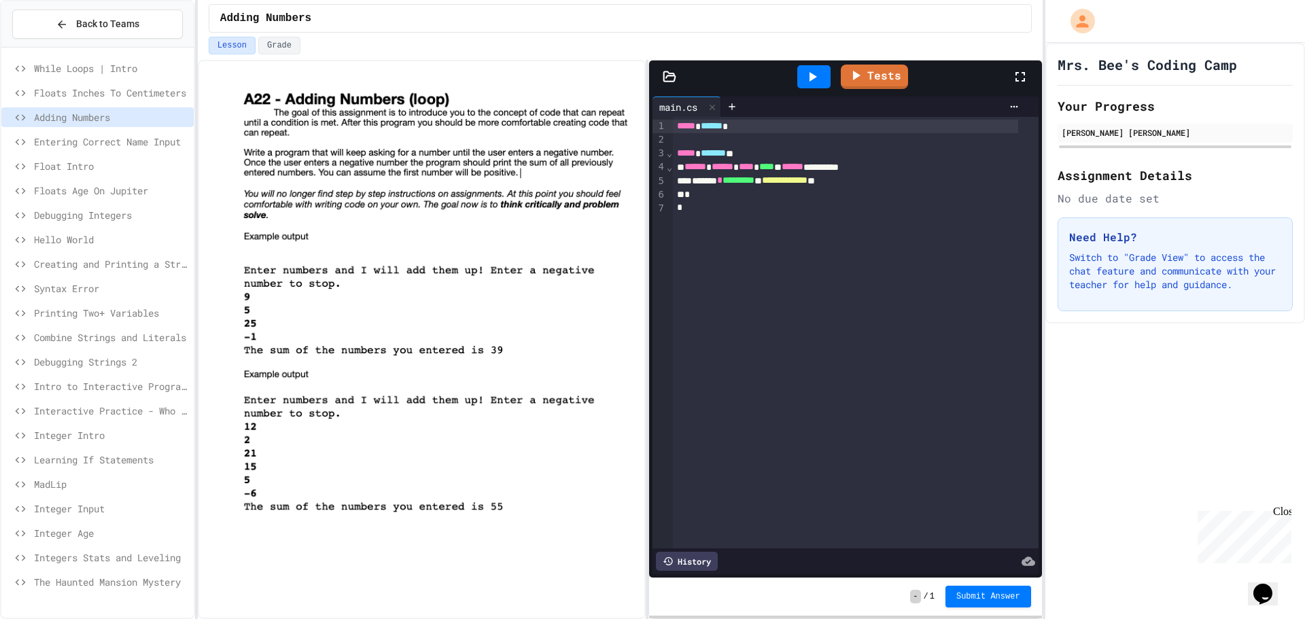
click at [106, 99] on span "Floats Inches To Centimeters" at bounding box center [111, 93] width 154 height 14
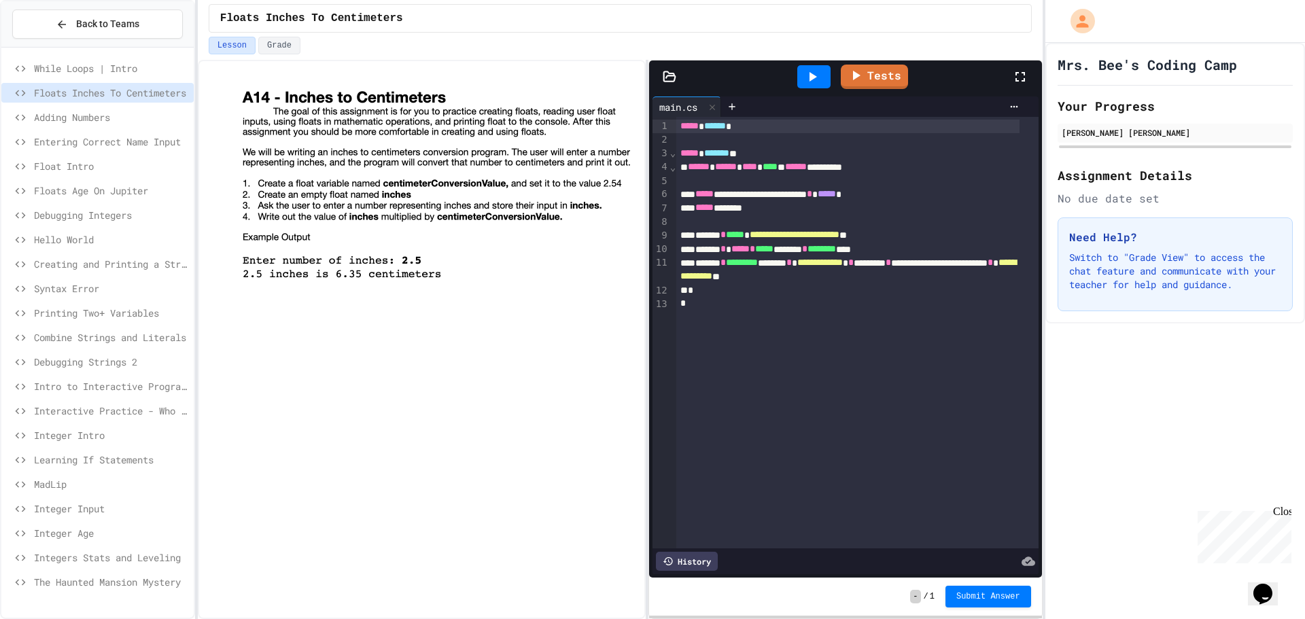
click at [103, 135] on span "Entering Correct Name Input" at bounding box center [111, 142] width 154 height 14
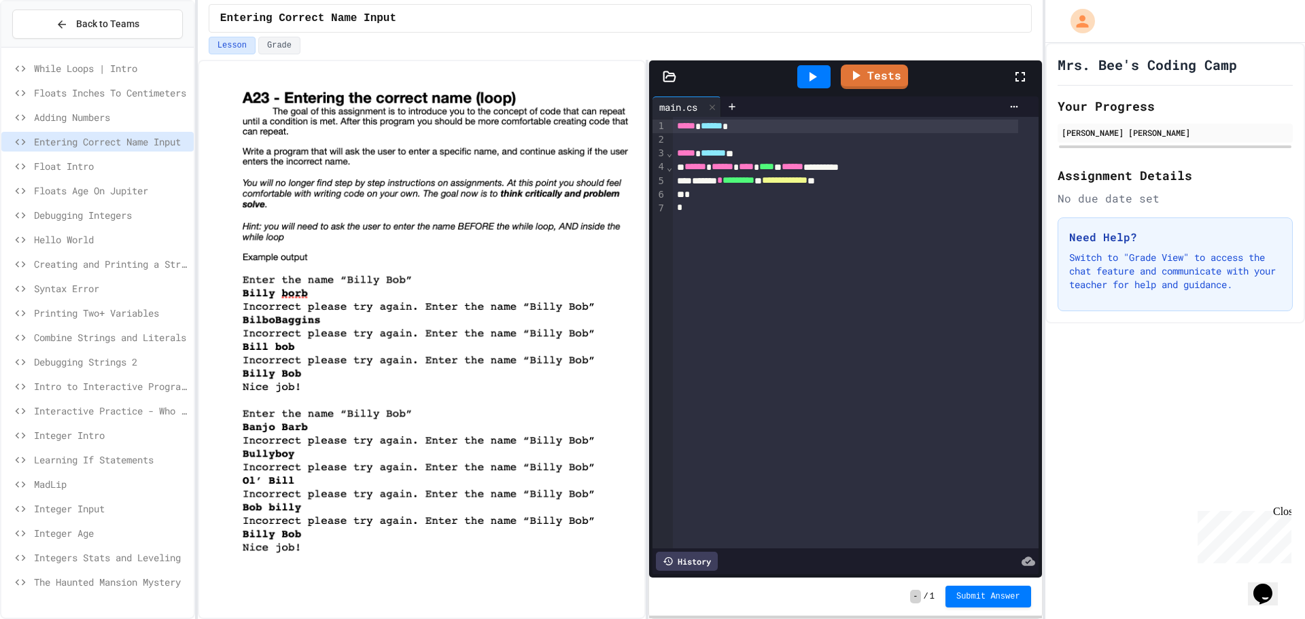
click at [99, 70] on span "While Loops | Intro" at bounding box center [111, 68] width 154 height 14
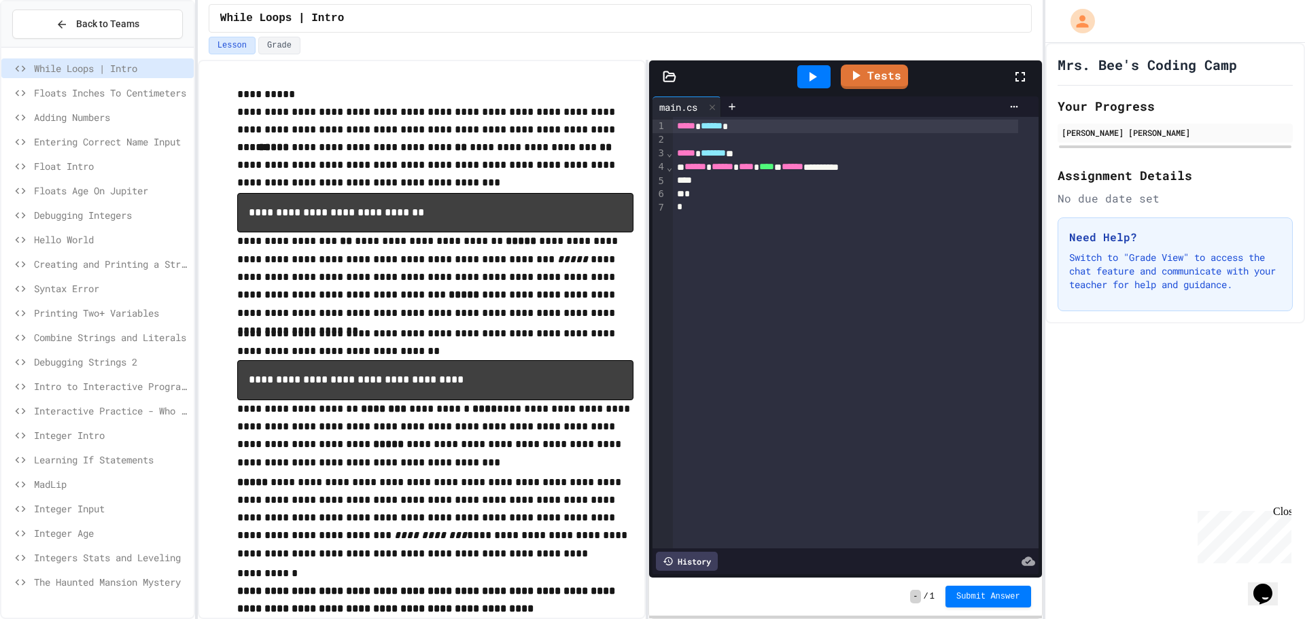
click at [92, 337] on span "Combine Strings and Literals" at bounding box center [111, 337] width 154 height 14
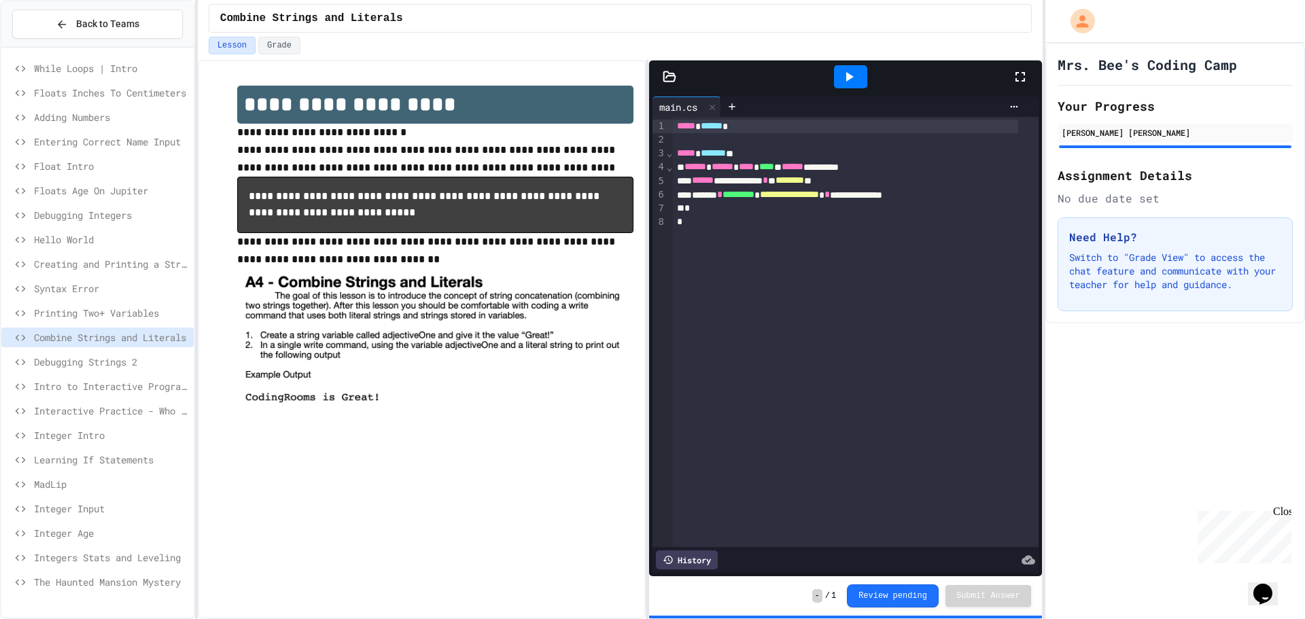
click at [112, 385] on span "Intro to Interactive Programs" at bounding box center [111, 386] width 154 height 14
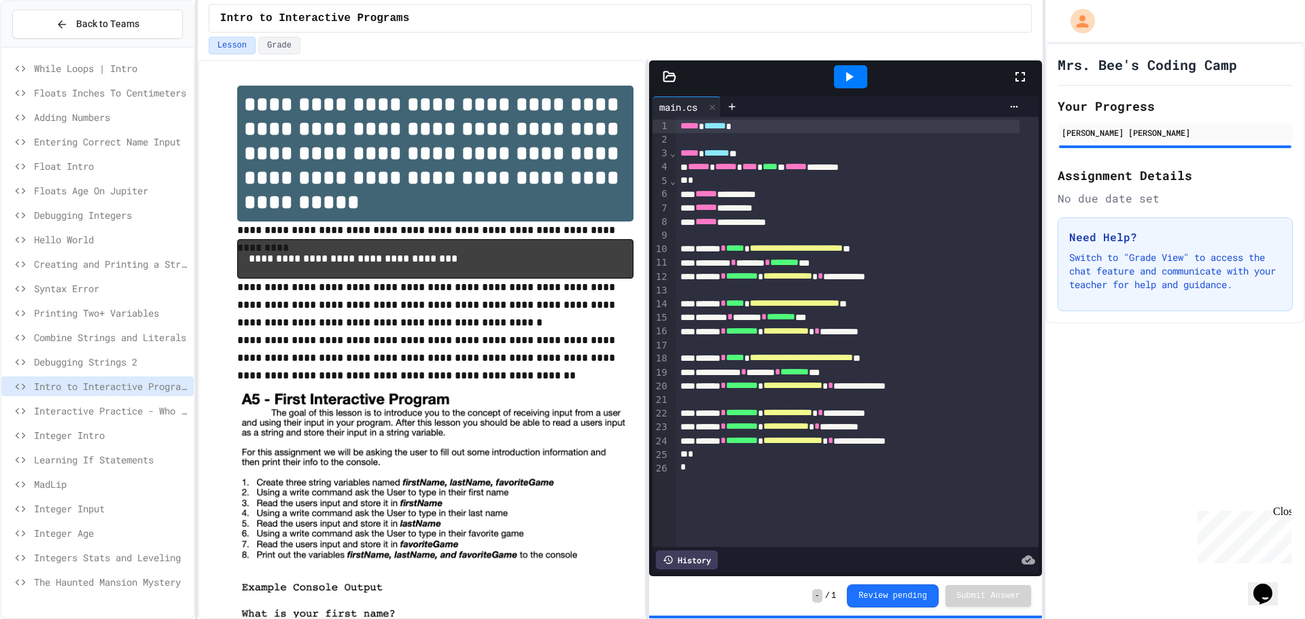
click at [94, 409] on span "Interactive Practice - Who Are You?" at bounding box center [111, 411] width 154 height 14
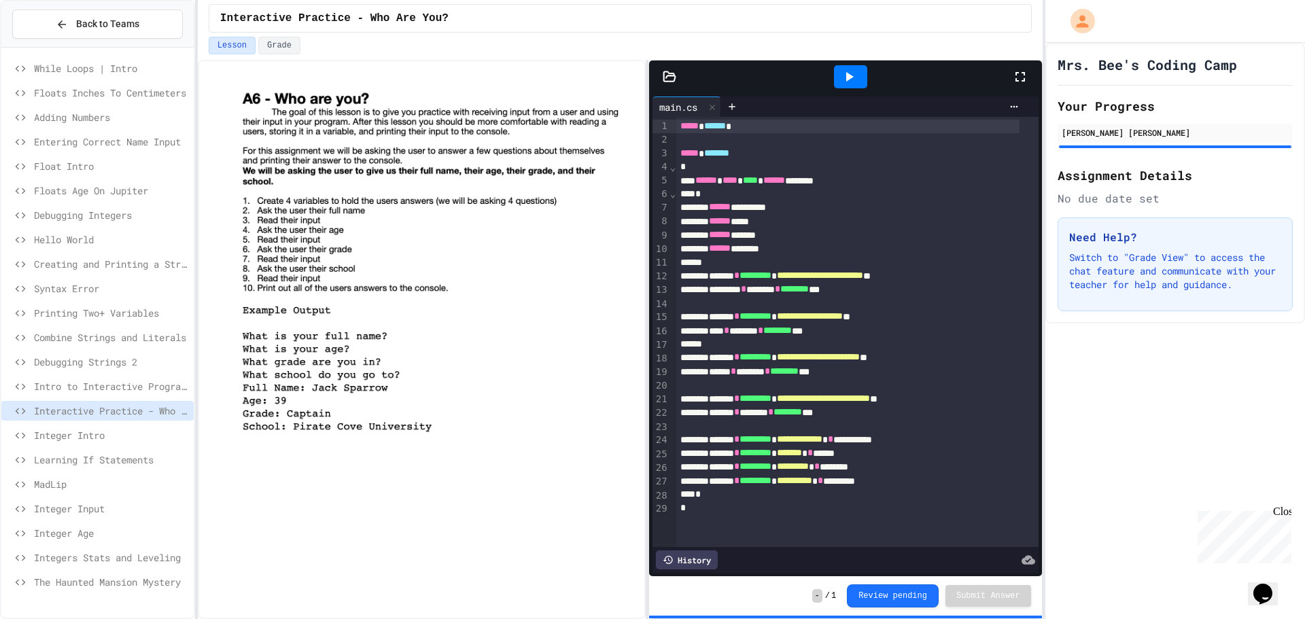
click at [104, 444] on div "Integer Intro" at bounding box center [97, 436] width 192 height 20
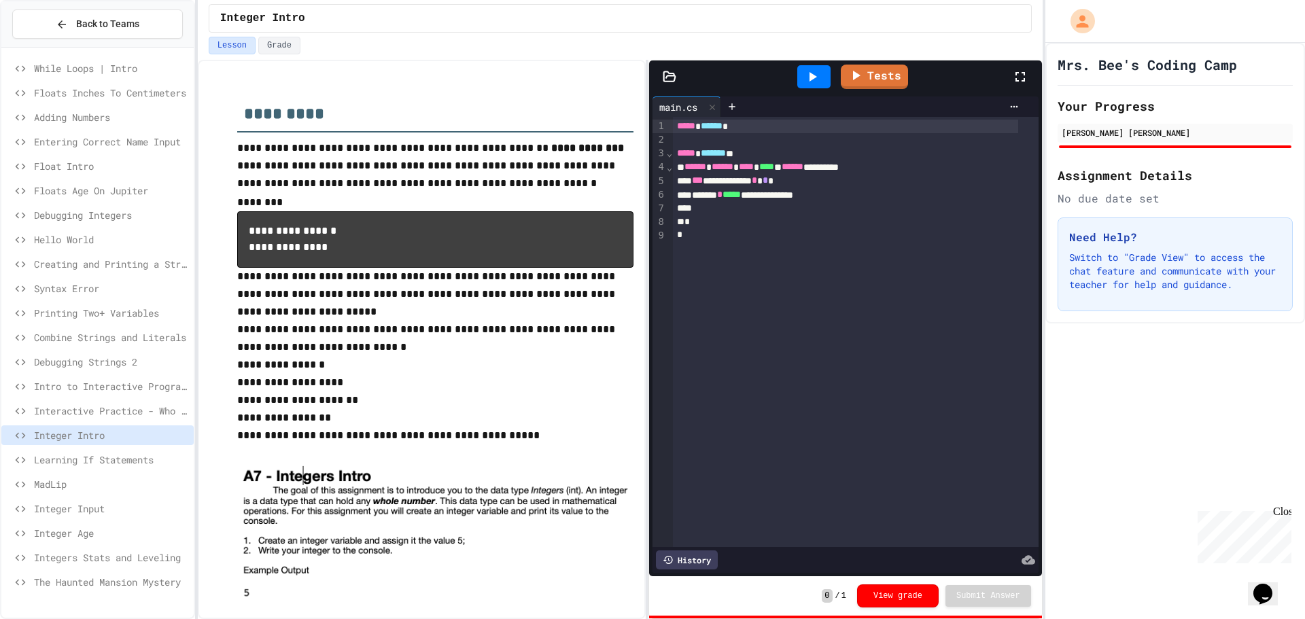
click at [101, 499] on div "Integer Input" at bounding box center [97, 509] width 192 height 20
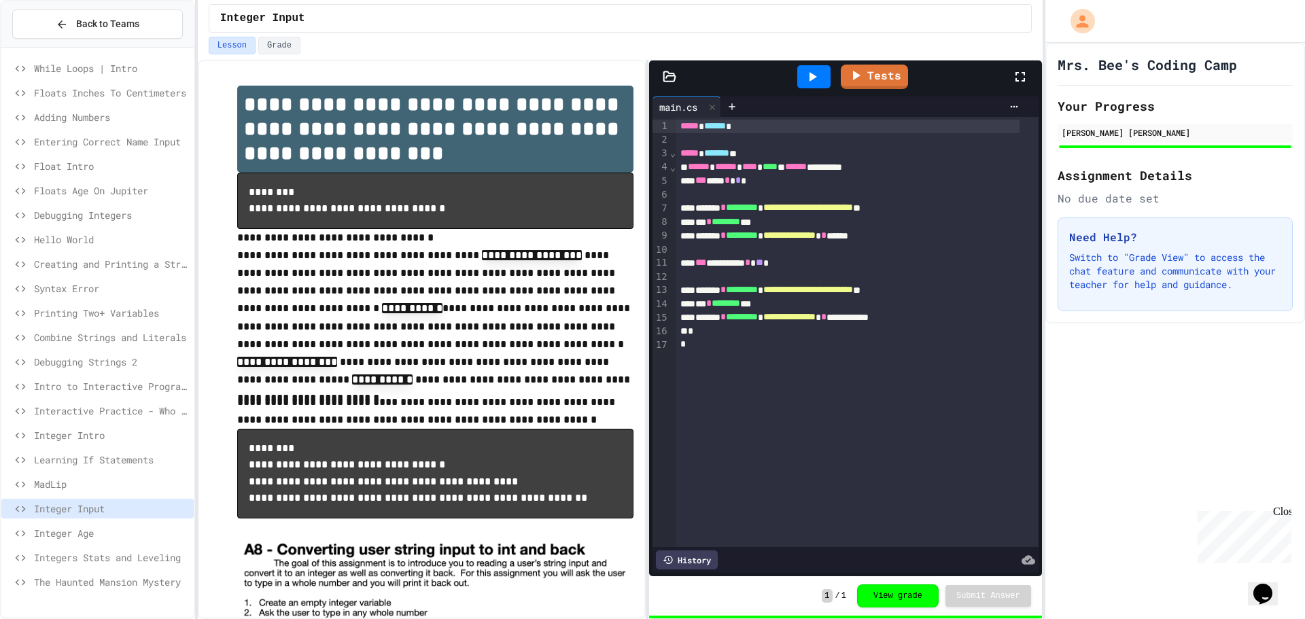
click at [99, 434] on span "Integer Intro" at bounding box center [111, 435] width 154 height 14
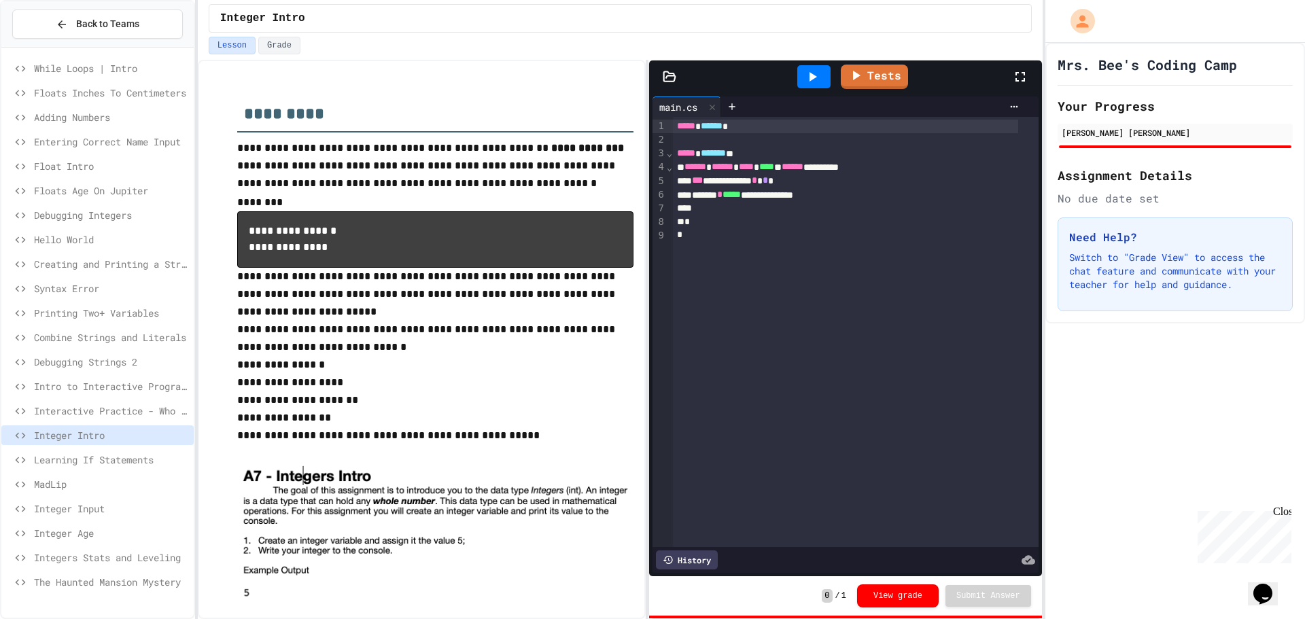
click at [101, 413] on span "Interactive Practice - Who Are You?" at bounding box center [111, 411] width 154 height 14
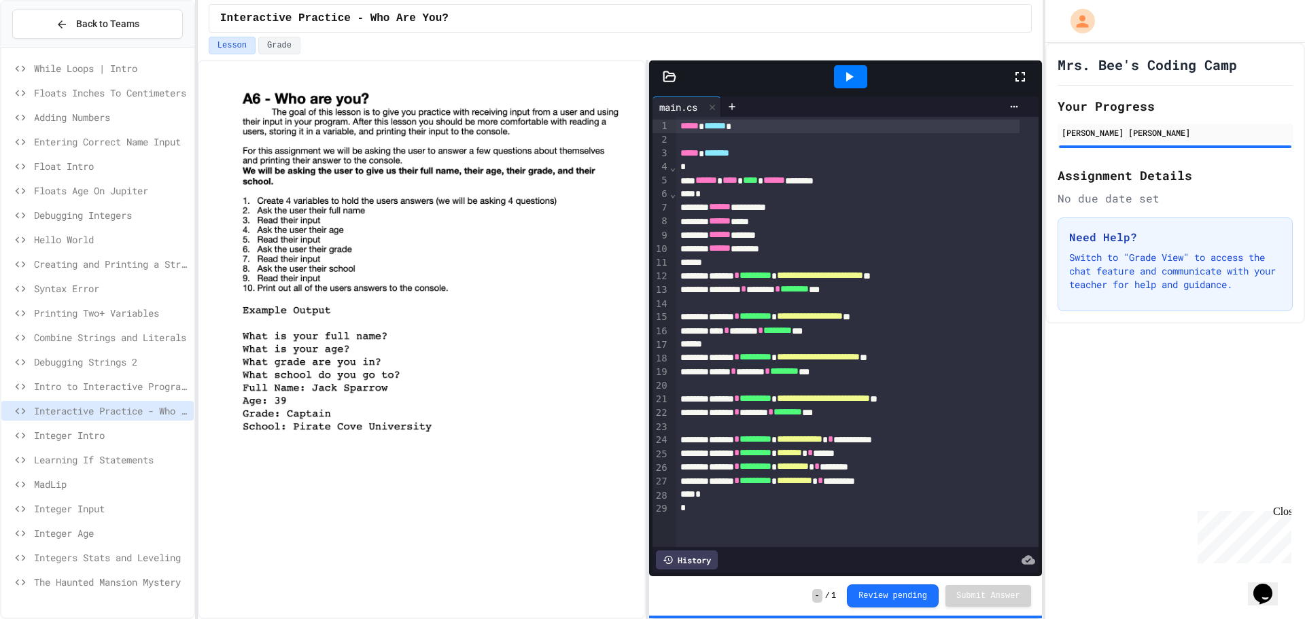
click at [103, 392] on span "Intro to Interactive Programs" at bounding box center [111, 386] width 154 height 14
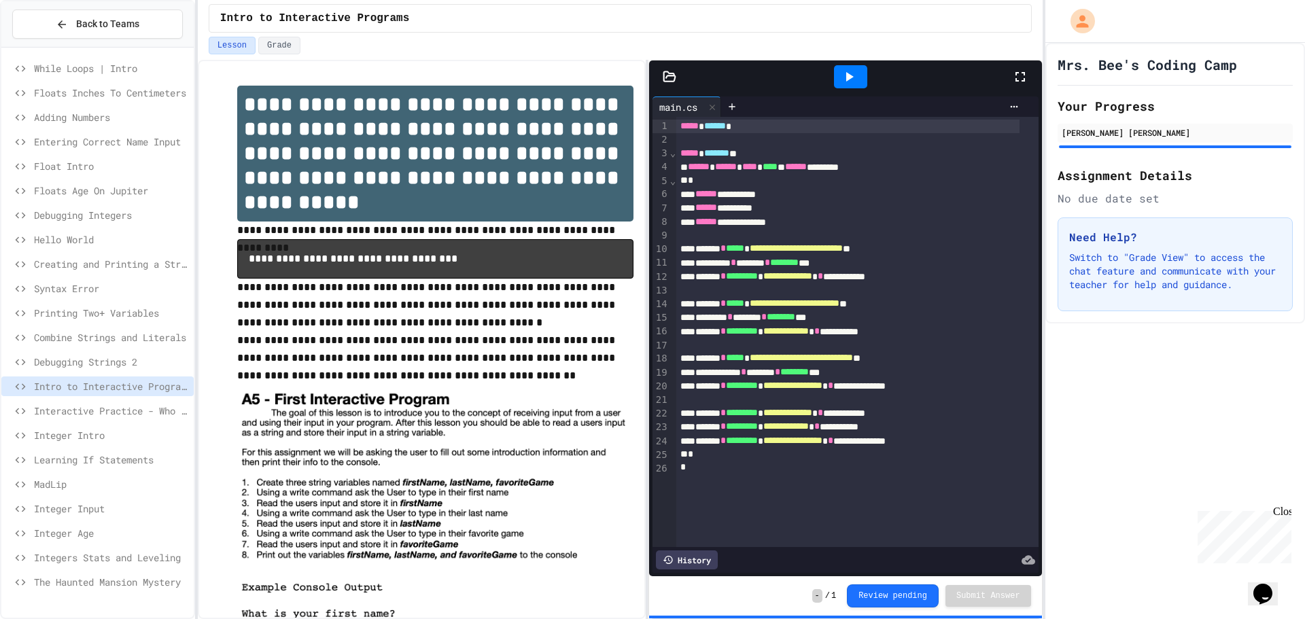
click at [103, 430] on span "Integer Intro" at bounding box center [111, 435] width 154 height 14
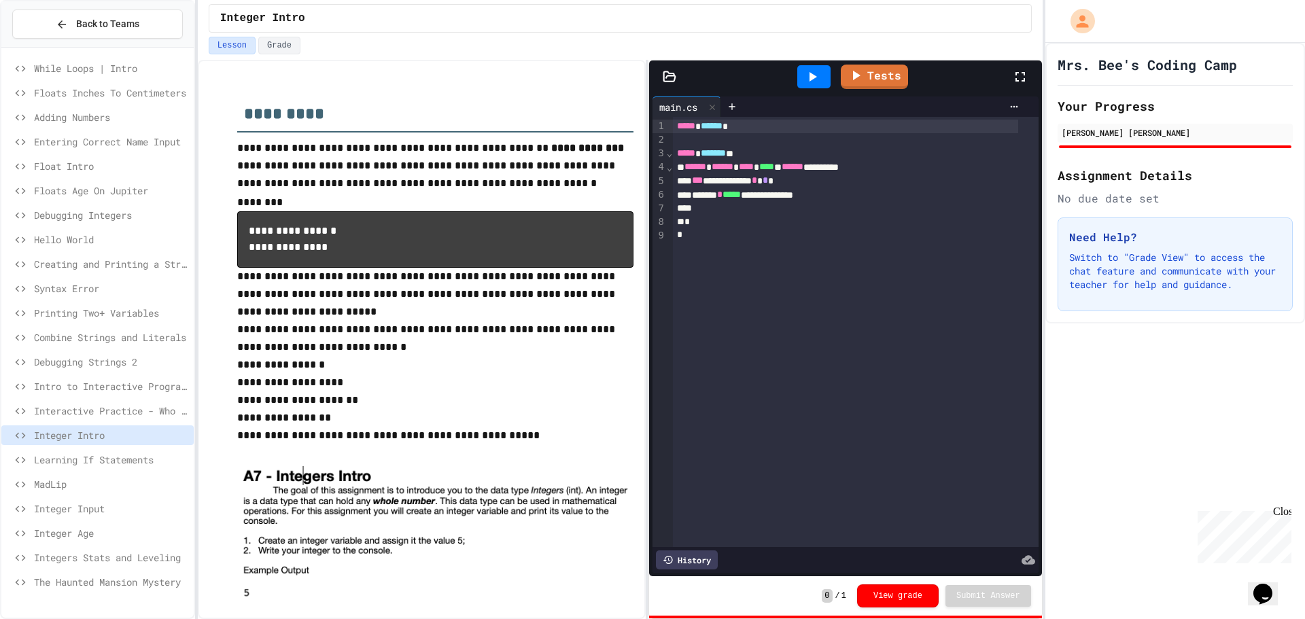
click at [95, 414] on span "Interactive Practice - Who Are You?" at bounding box center [111, 411] width 154 height 14
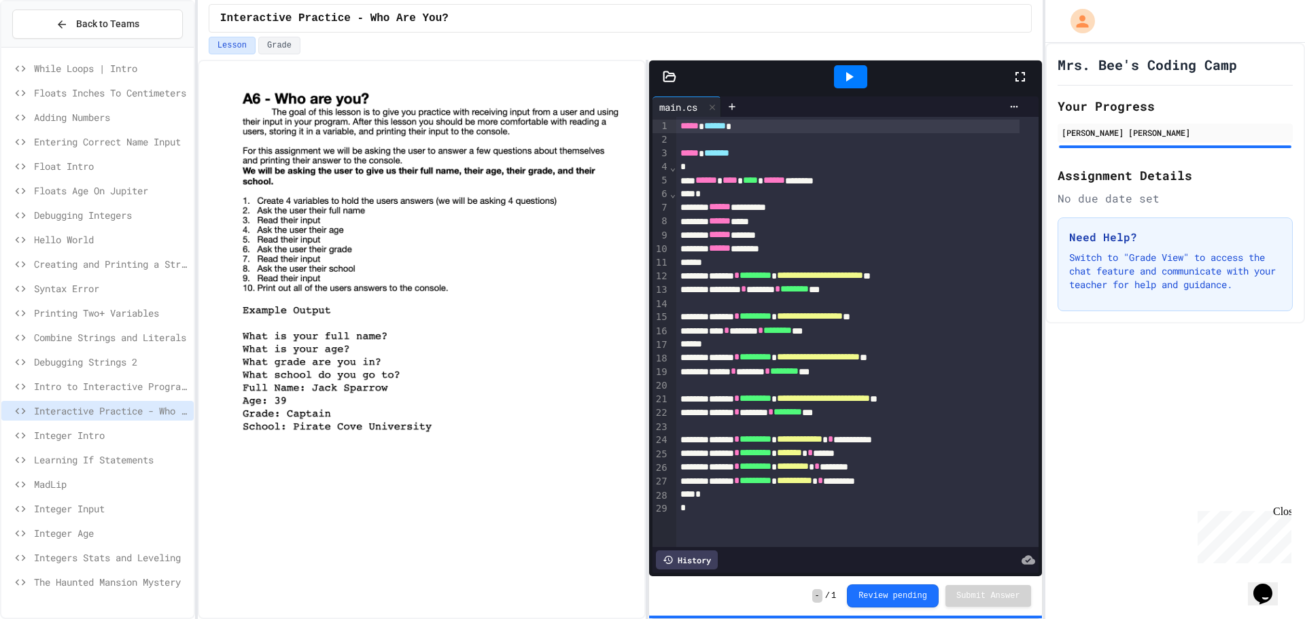
click at [103, 389] on span "Intro to Interactive Programs" at bounding box center [111, 386] width 154 height 14
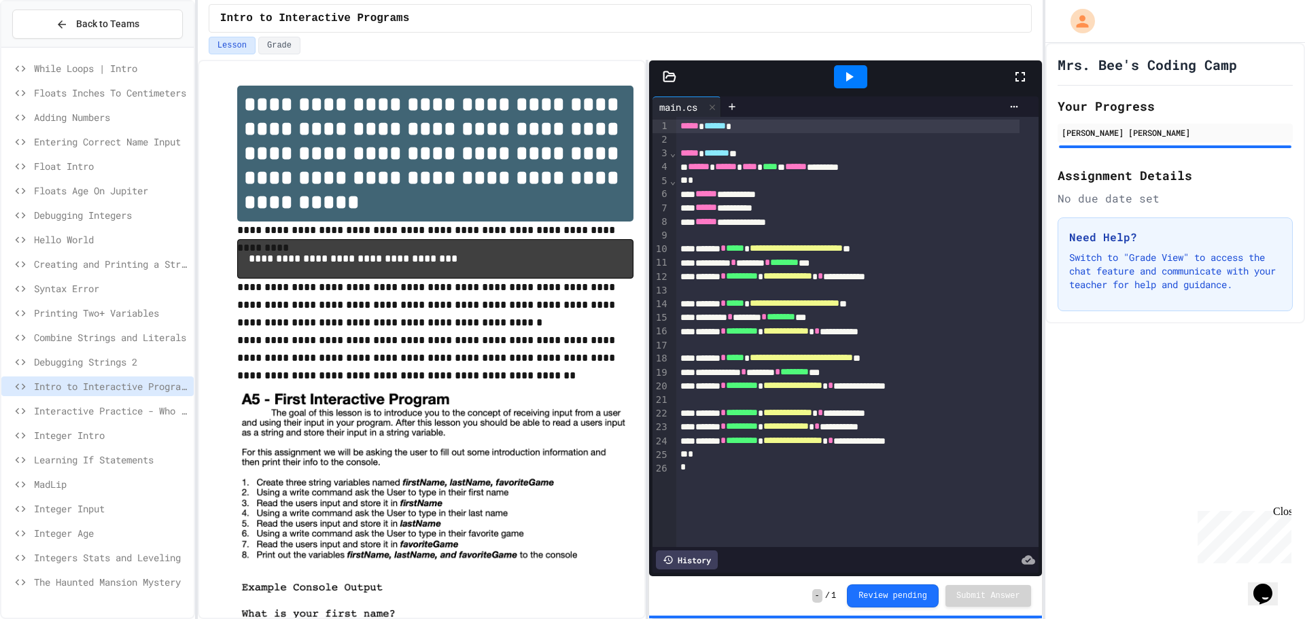
click at [128, 332] on span "Combine Strings and Literals" at bounding box center [111, 337] width 154 height 14
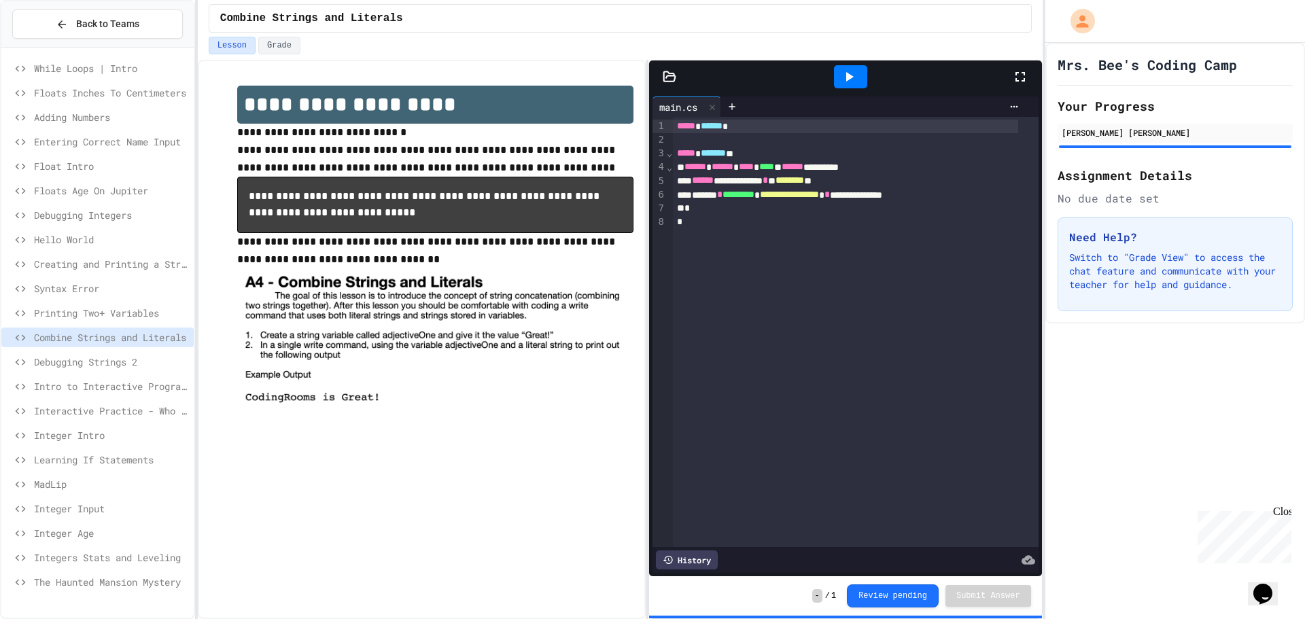
click at [125, 313] on span "Printing Two+ Variables" at bounding box center [111, 313] width 154 height 14
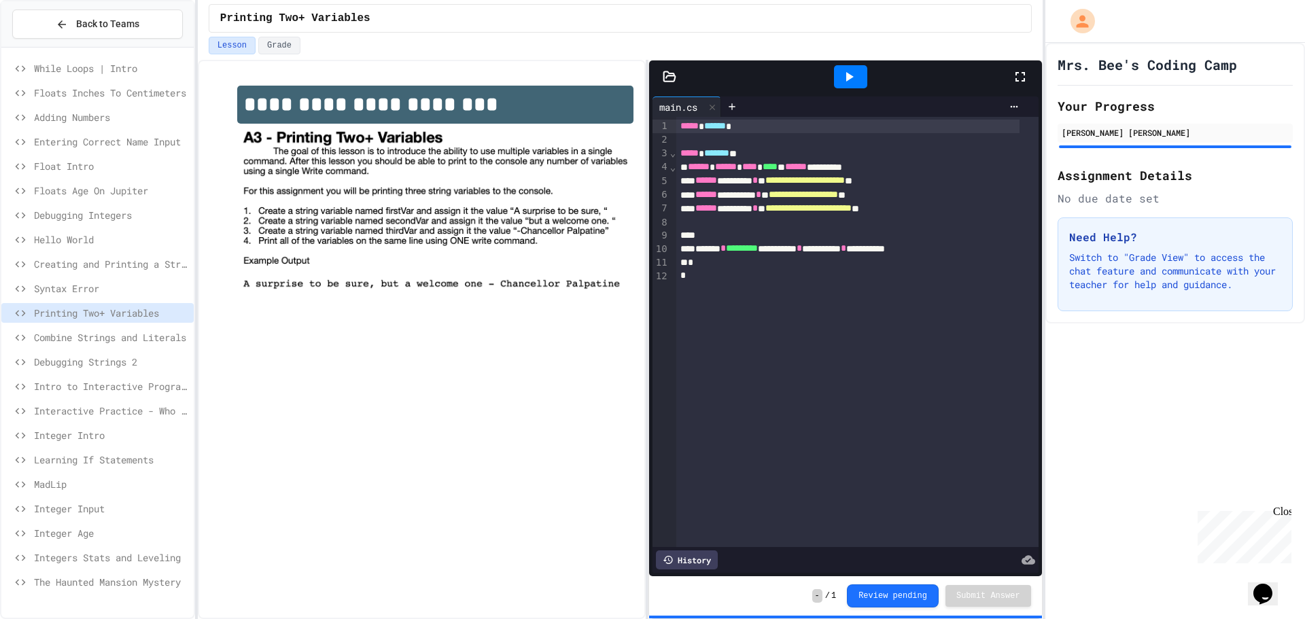
click at [122, 293] on span "Syntax Error" at bounding box center [111, 288] width 154 height 14
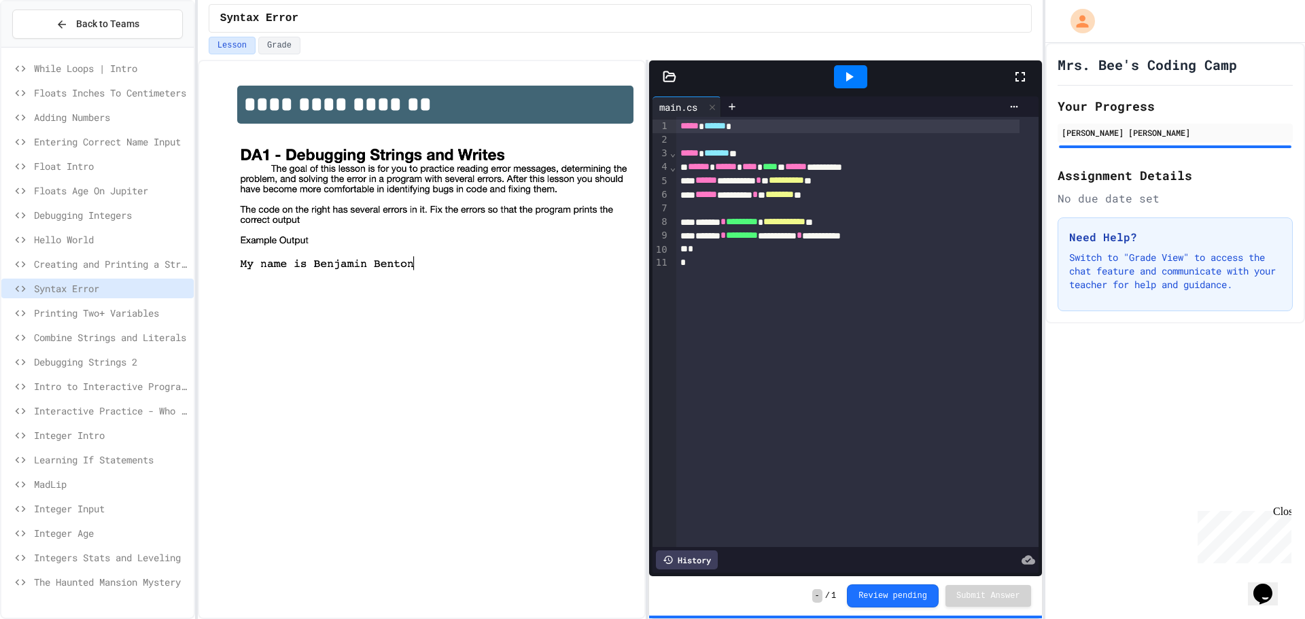
click at [122, 263] on span "Creating and Printing a String Variable" at bounding box center [111, 264] width 154 height 14
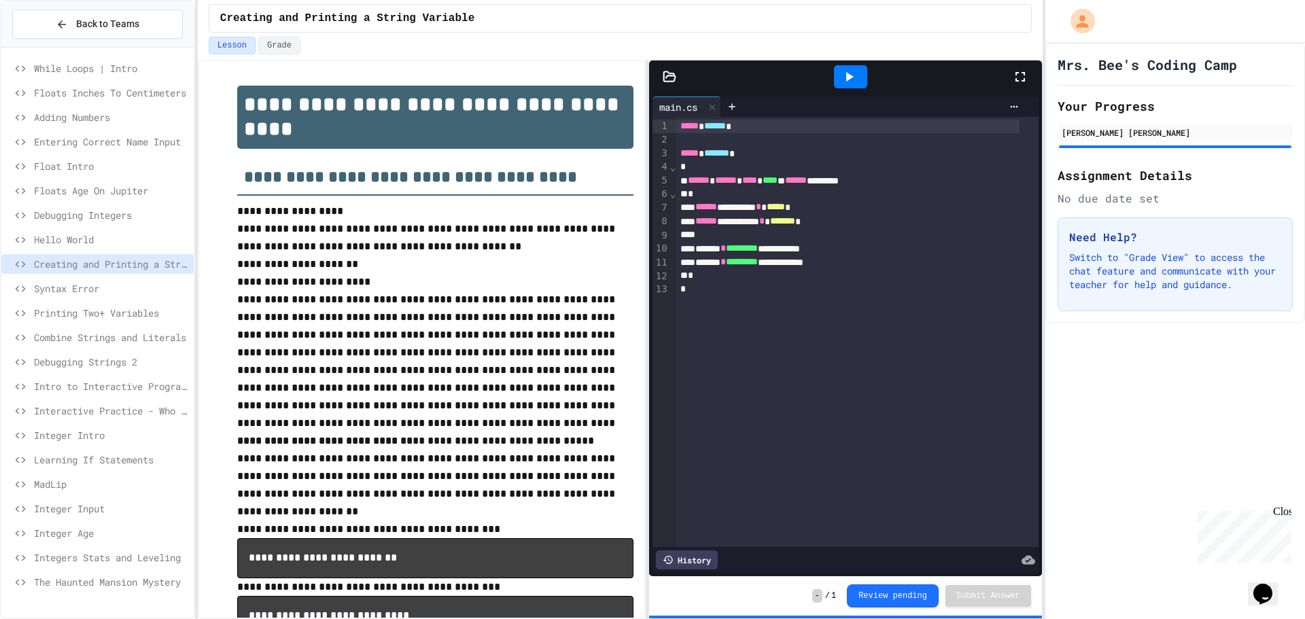
click at [122, 238] on span "Hello World" at bounding box center [111, 240] width 154 height 14
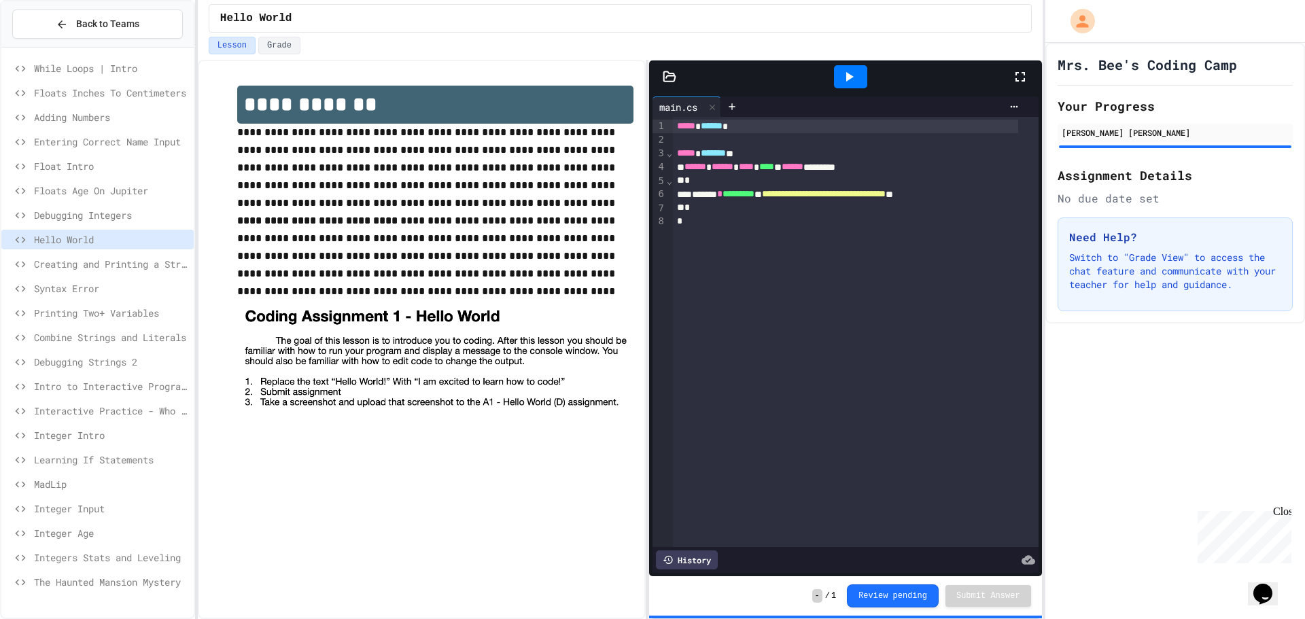
click at [119, 218] on span "Debugging Integers" at bounding box center [111, 215] width 154 height 14
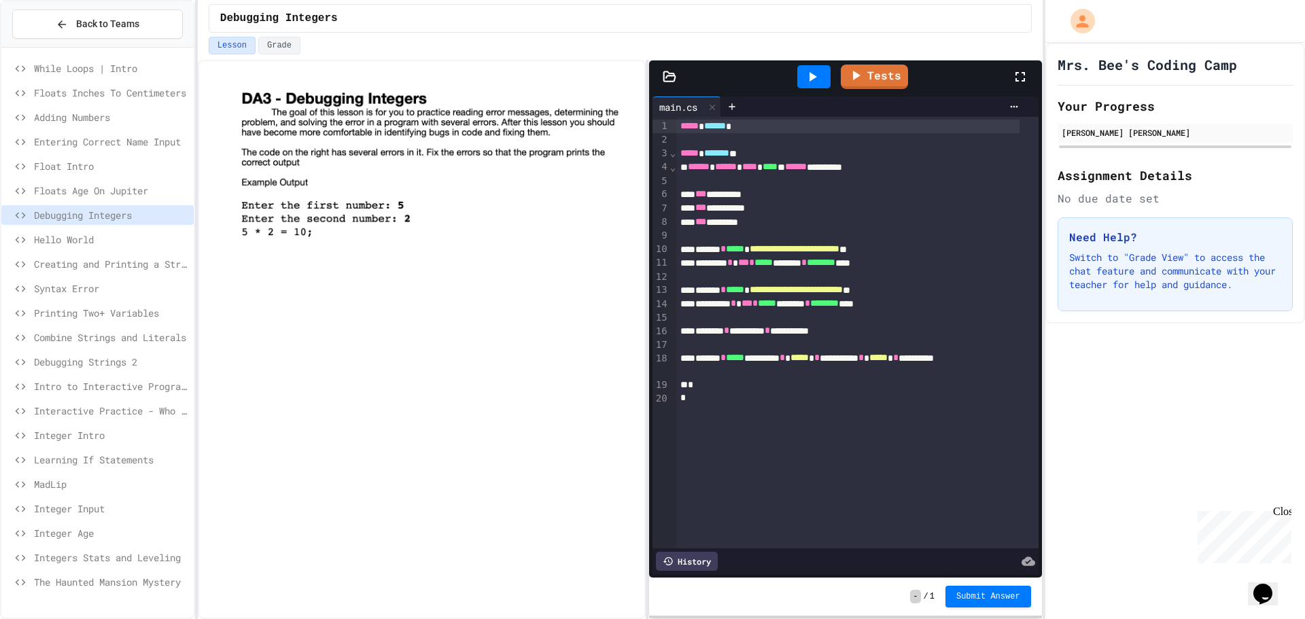
click at [124, 193] on span "Floats Age On Jupiter" at bounding box center [111, 191] width 154 height 14
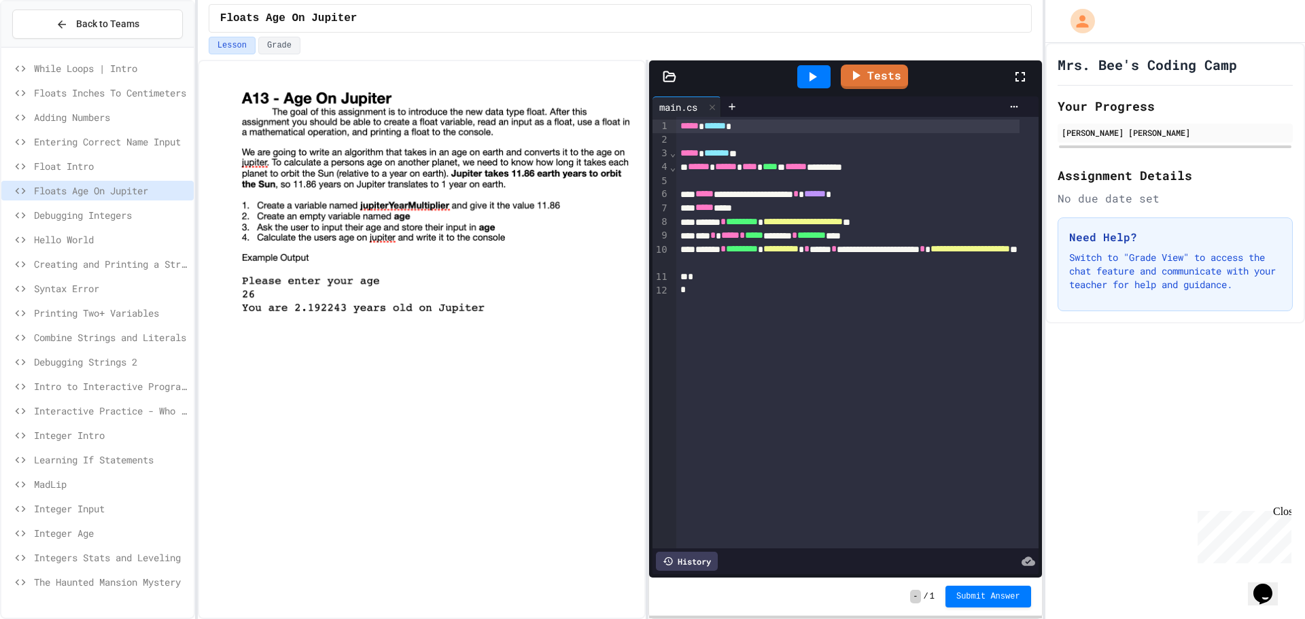
click at [137, 590] on div "The Haunted Mansion Mystery" at bounding box center [97, 583] width 192 height 20
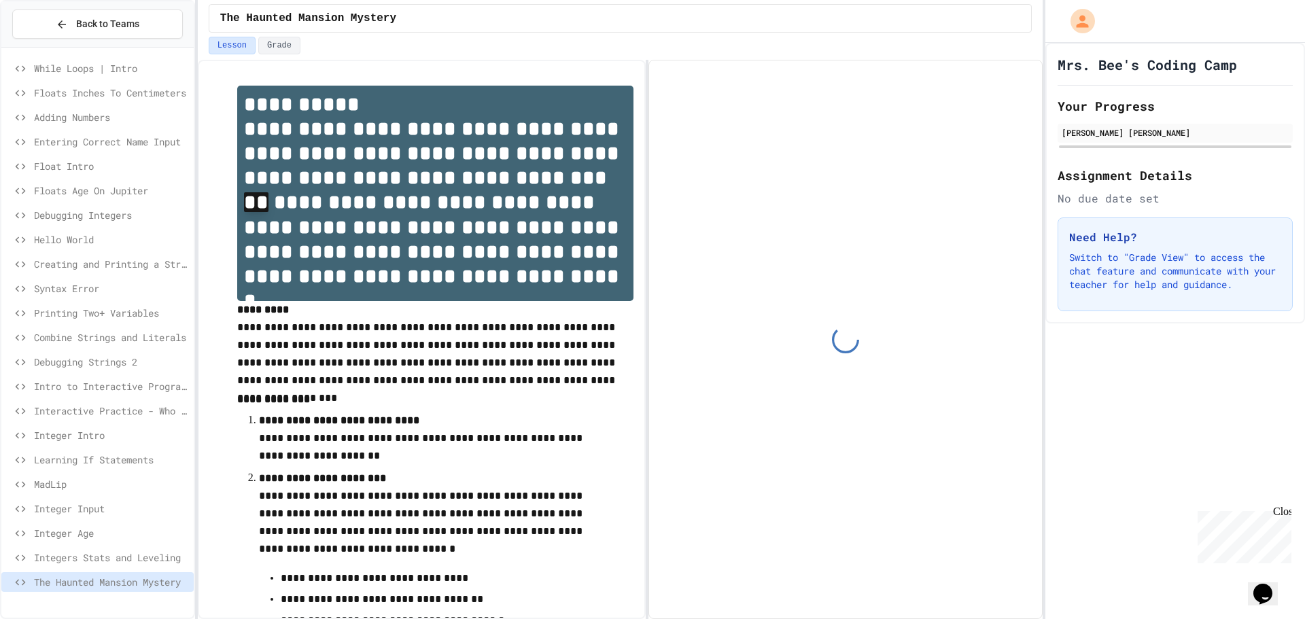
click at [137, 560] on span "Integers Stats and Leveling" at bounding box center [111, 558] width 154 height 14
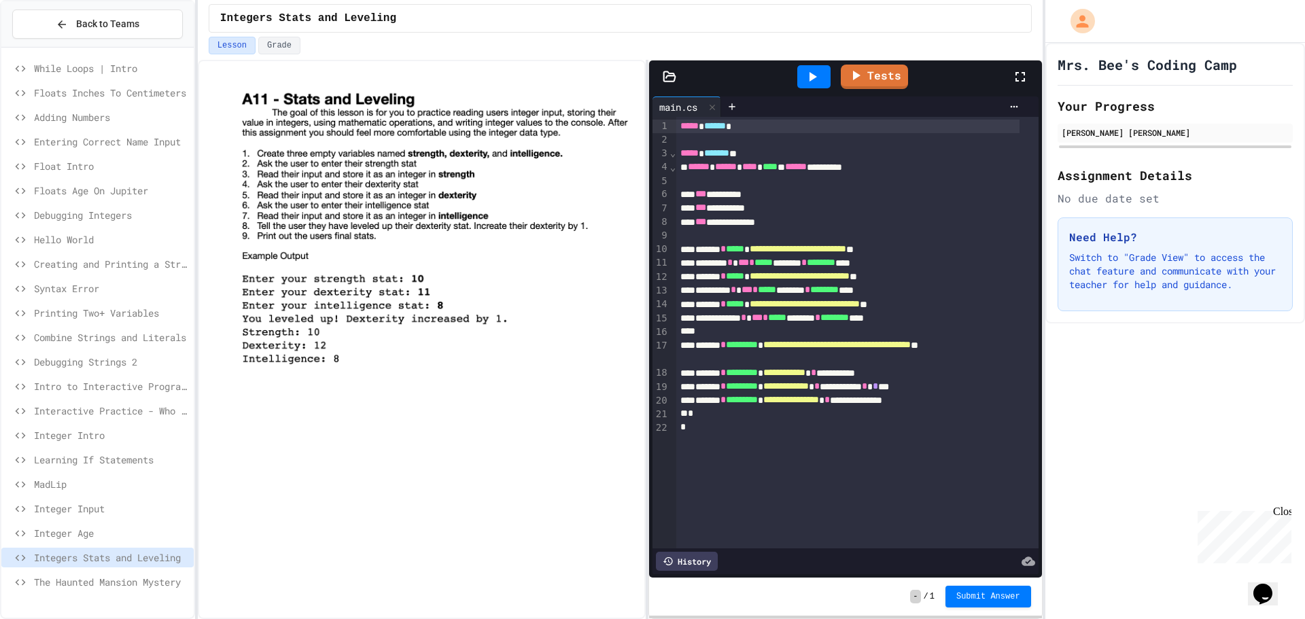
click at [127, 540] on span "Integer Age" at bounding box center [111, 533] width 154 height 14
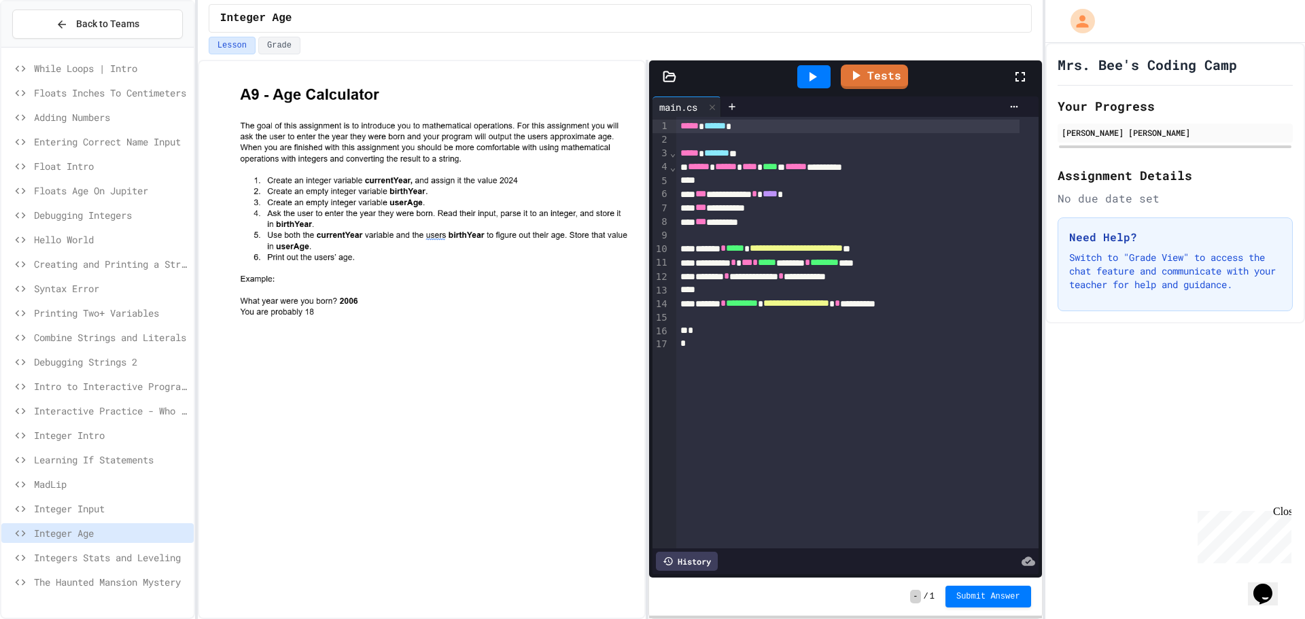
click at [87, 513] on span "Integer Input" at bounding box center [111, 509] width 154 height 14
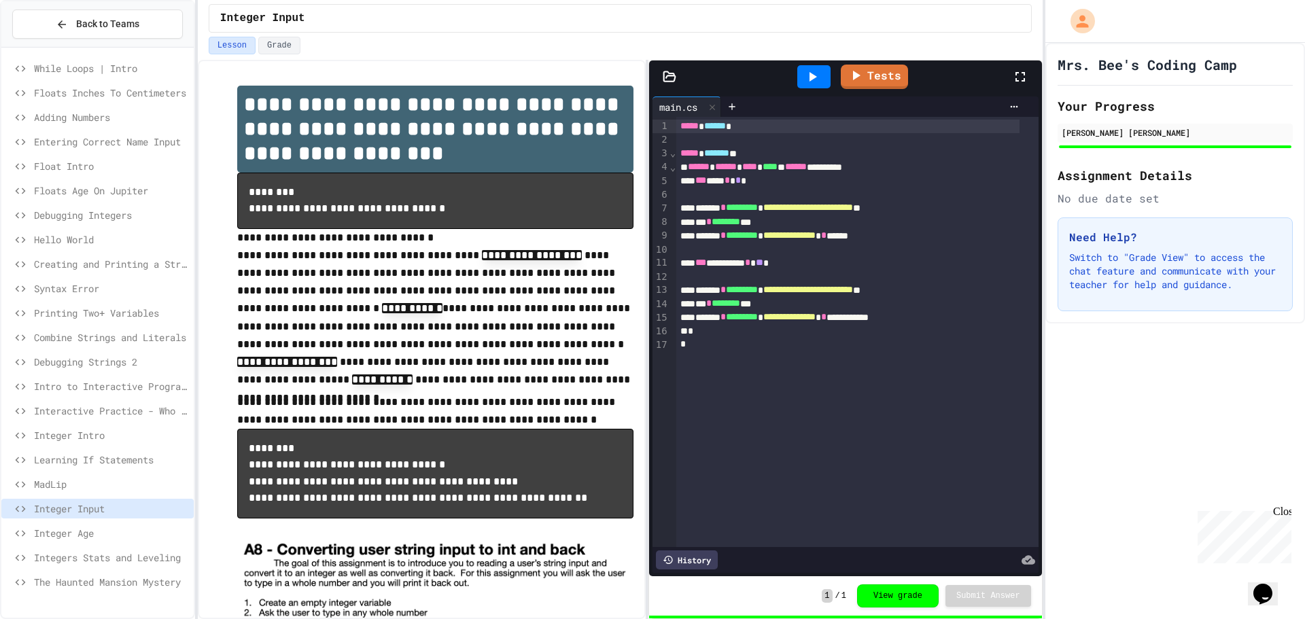
click at [83, 527] on span "Integer Age" at bounding box center [111, 533] width 154 height 14
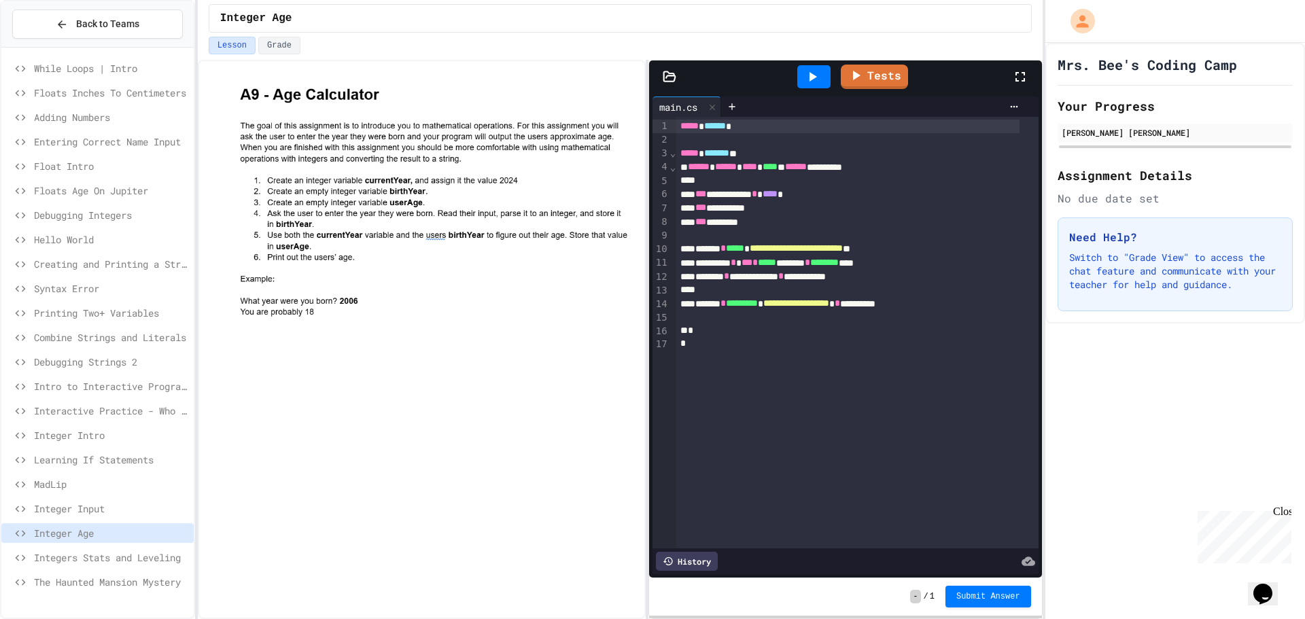
click at [80, 502] on span "Integer Input" at bounding box center [111, 509] width 154 height 14
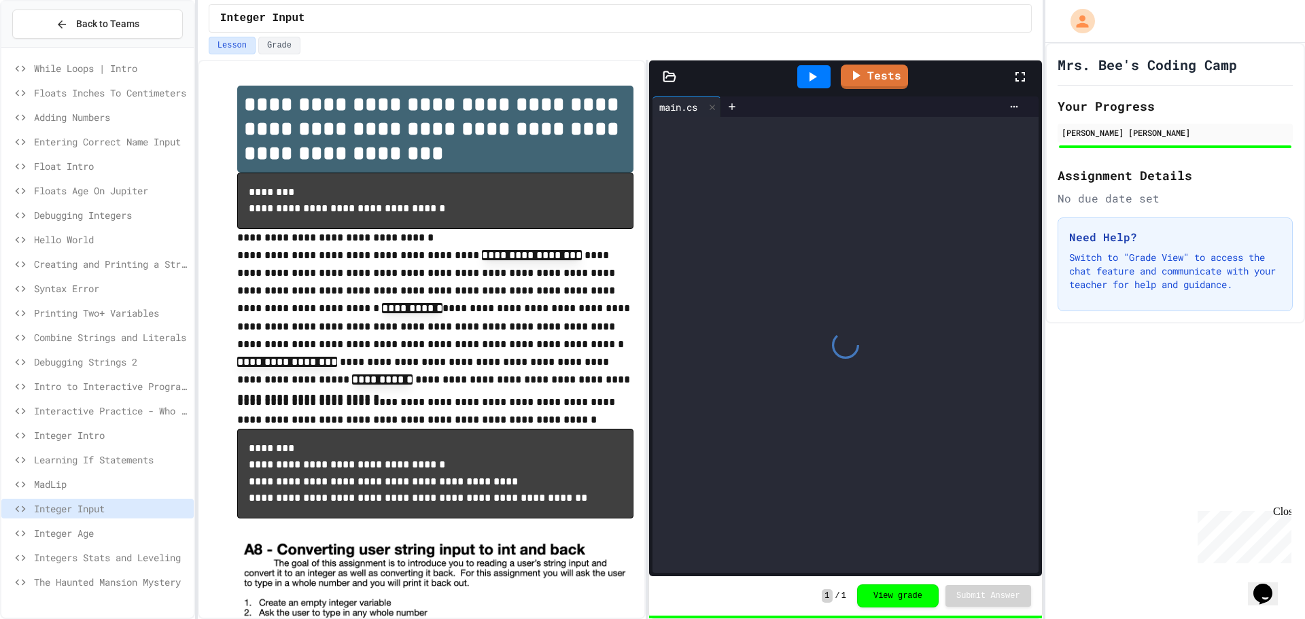
click at [76, 488] on span "MadLip" at bounding box center [111, 484] width 154 height 14
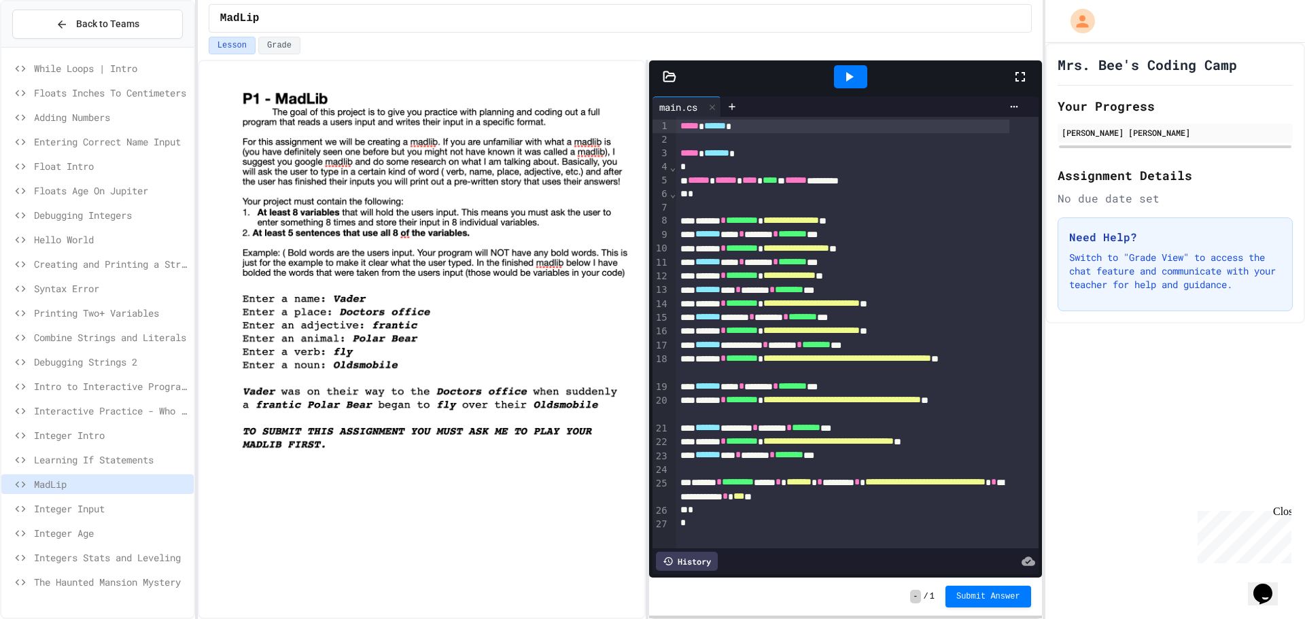
click at [77, 464] on span "Learning If Statements" at bounding box center [111, 460] width 154 height 14
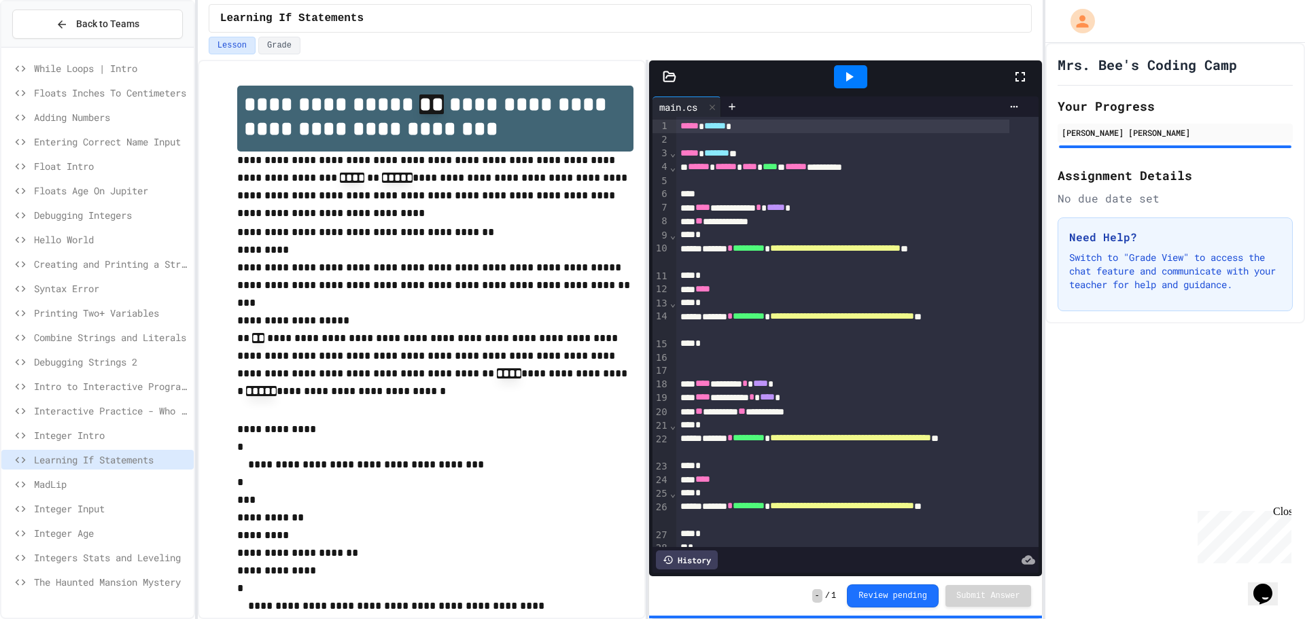
click at [86, 429] on span "Integer Intro" at bounding box center [111, 435] width 154 height 14
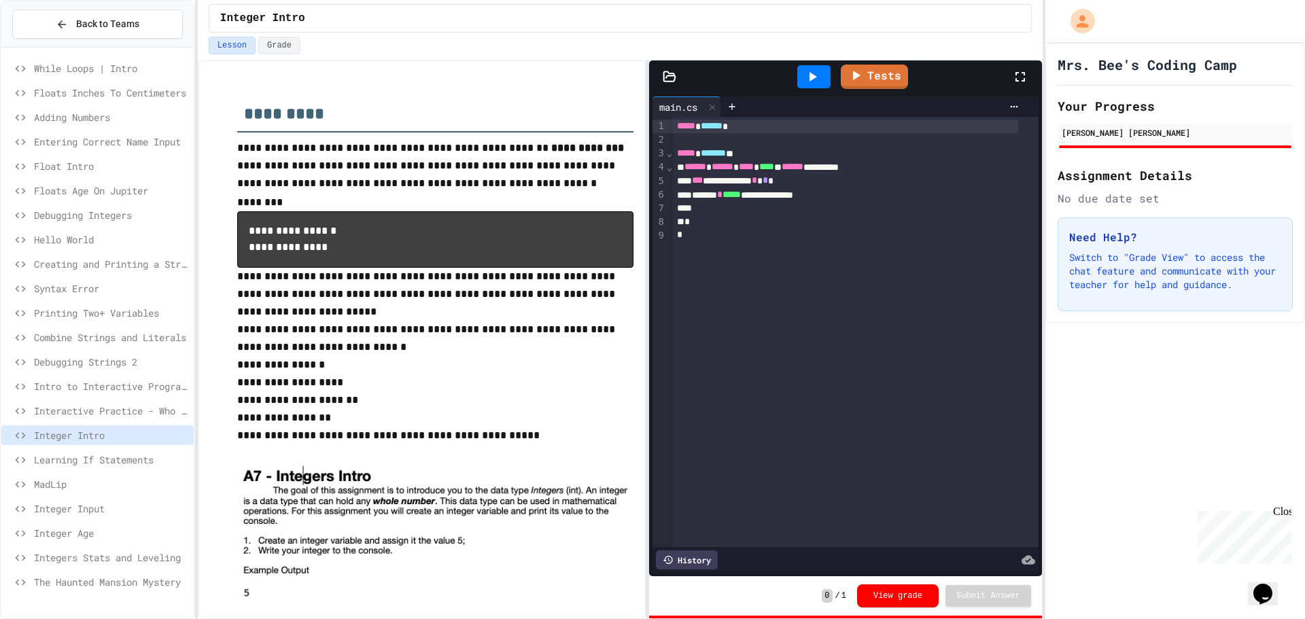
click at [97, 408] on span "Interactive Practice - Who Are You?" at bounding box center [111, 411] width 154 height 14
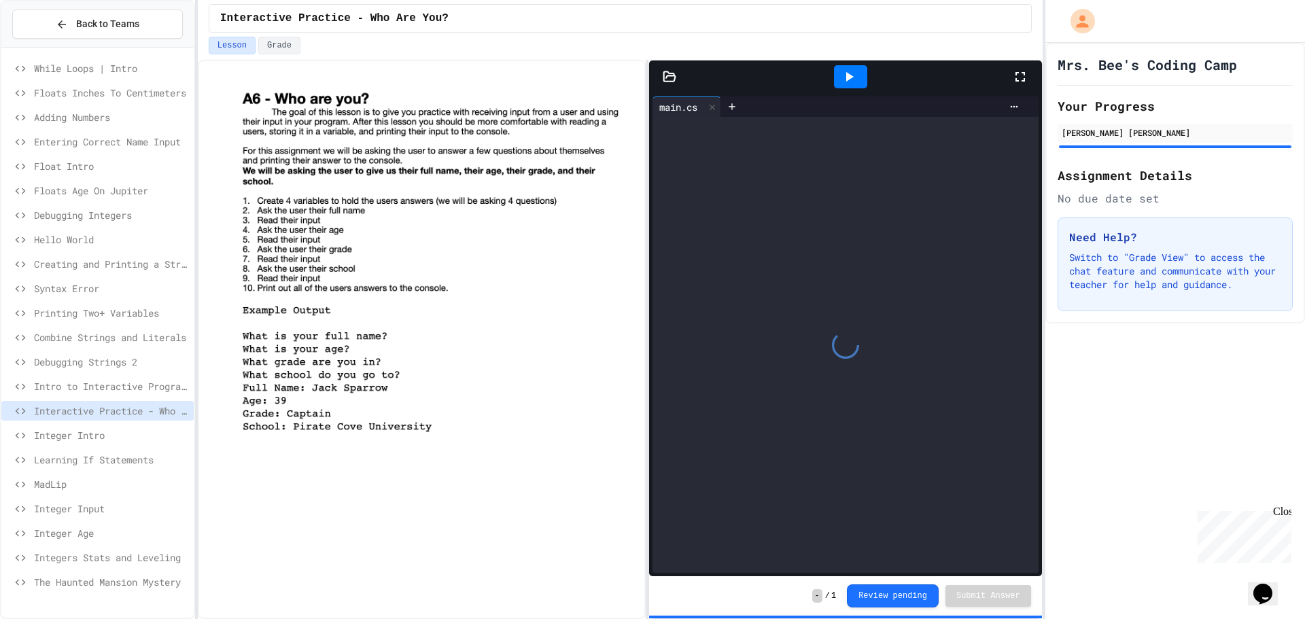
click at [103, 387] on span "Intro to Interactive Programs" at bounding box center [111, 386] width 154 height 14
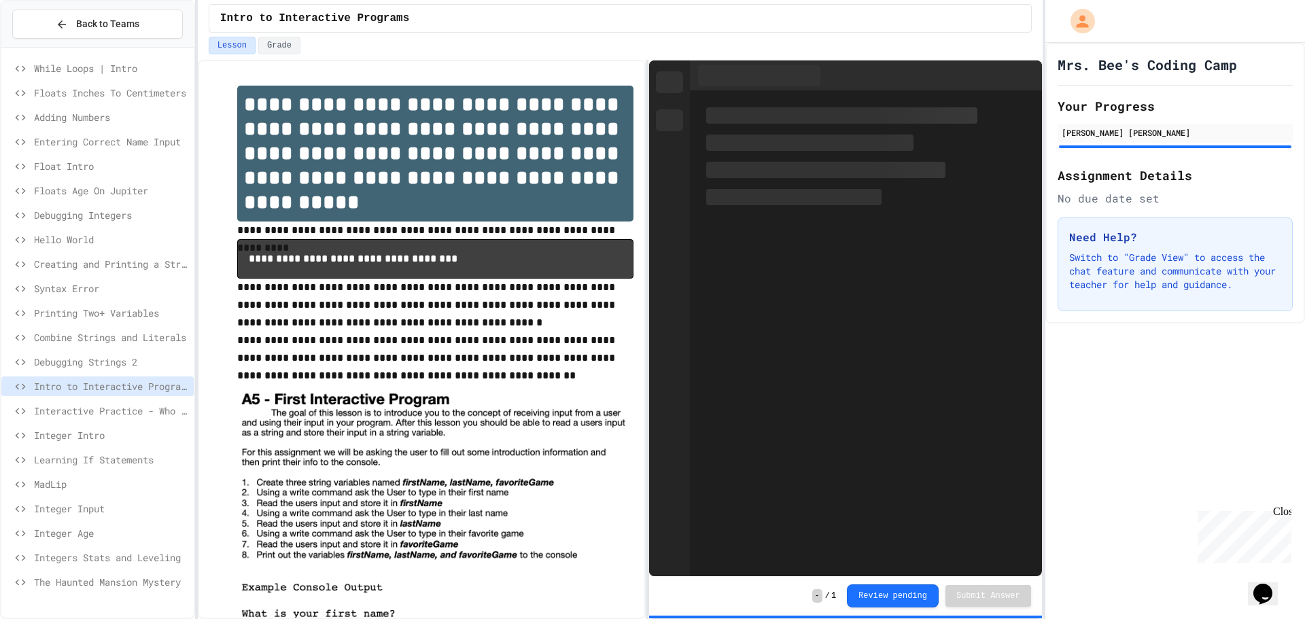
click at [92, 415] on span "Interactive Practice - Who Are You?" at bounding box center [111, 411] width 154 height 14
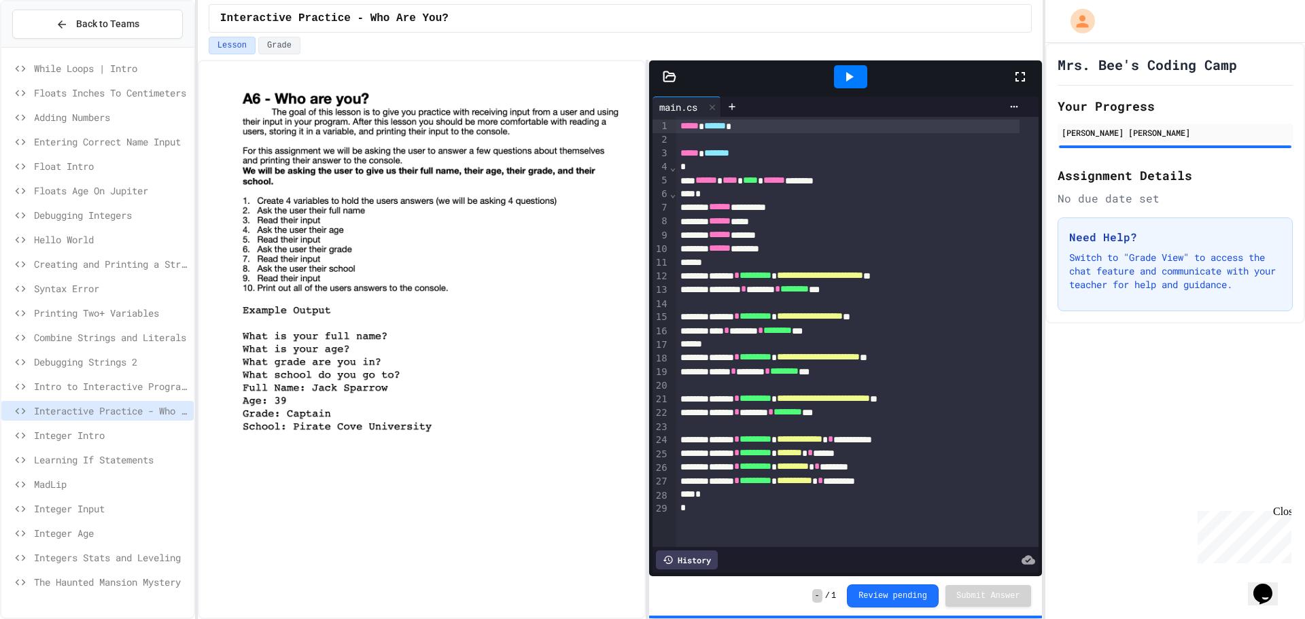
click at [73, 65] on span "While Loops | Intro" at bounding box center [111, 68] width 154 height 14
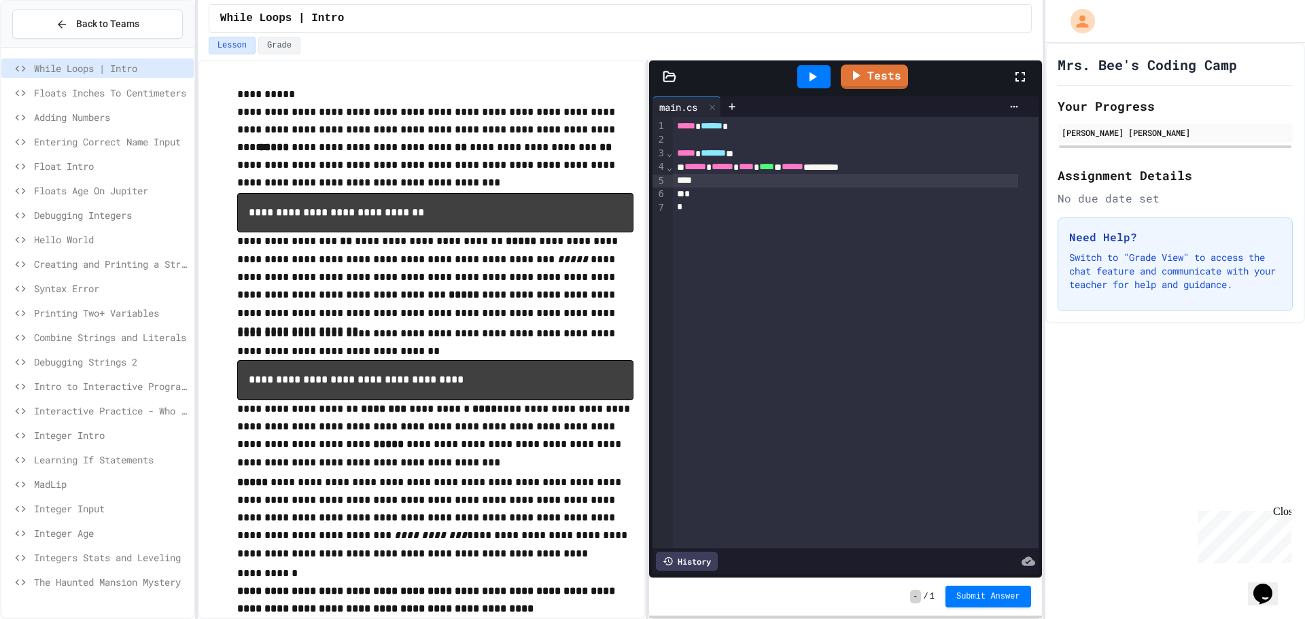
click at [764, 182] on div at bounding box center [845, 181] width 345 height 14
click at [1062, 257] on div "Need Help? Switch to "Grade View" to access the chat feature and communicate wi…" at bounding box center [1175, 265] width 235 height 94
click at [1166, 364] on div "Mrs. Bee's Coding Camp Your Progress [PERSON_NAME] [PERSON_NAME] Assignment Det…" at bounding box center [1176, 331] width 260 height 577
click at [1165, 445] on div "Mrs. Bee's Coding Camp Your Progress [PERSON_NAME] [PERSON_NAME] Assignment Det…" at bounding box center [1176, 331] width 260 height 577
click at [1138, 435] on div "Mrs. Bee's Coding Camp Your Progress [PERSON_NAME] [PERSON_NAME] Assignment Det…" at bounding box center [1176, 331] width 260 height 577
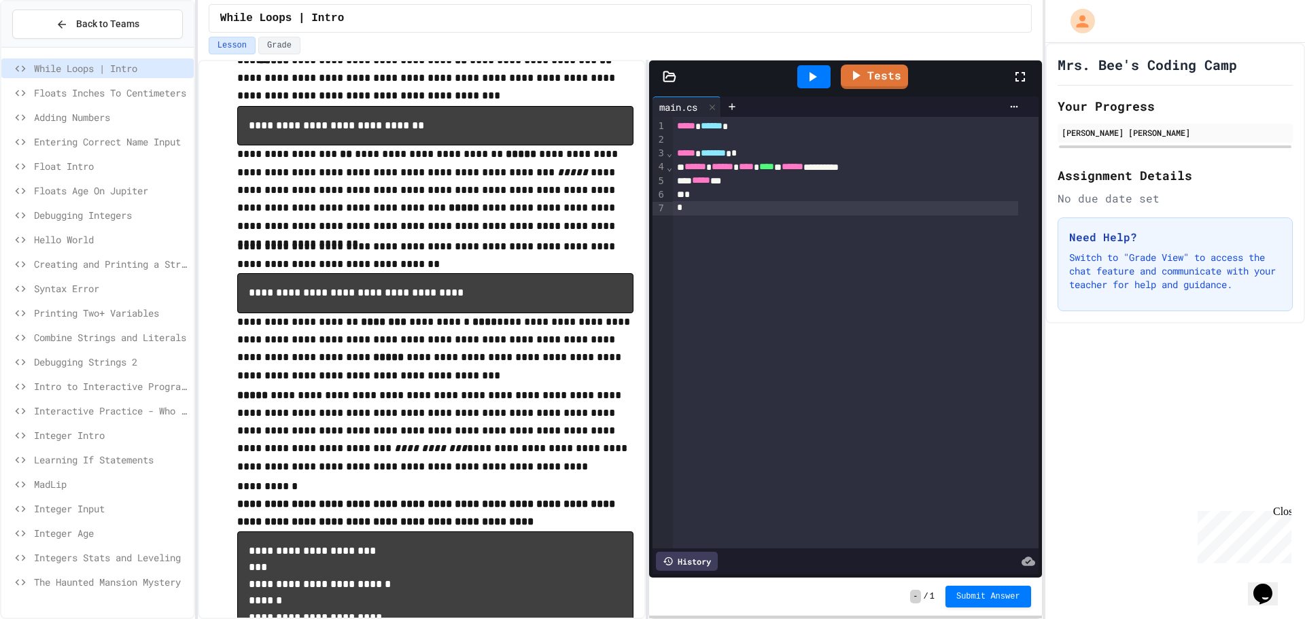
scroll to position [1, 0]
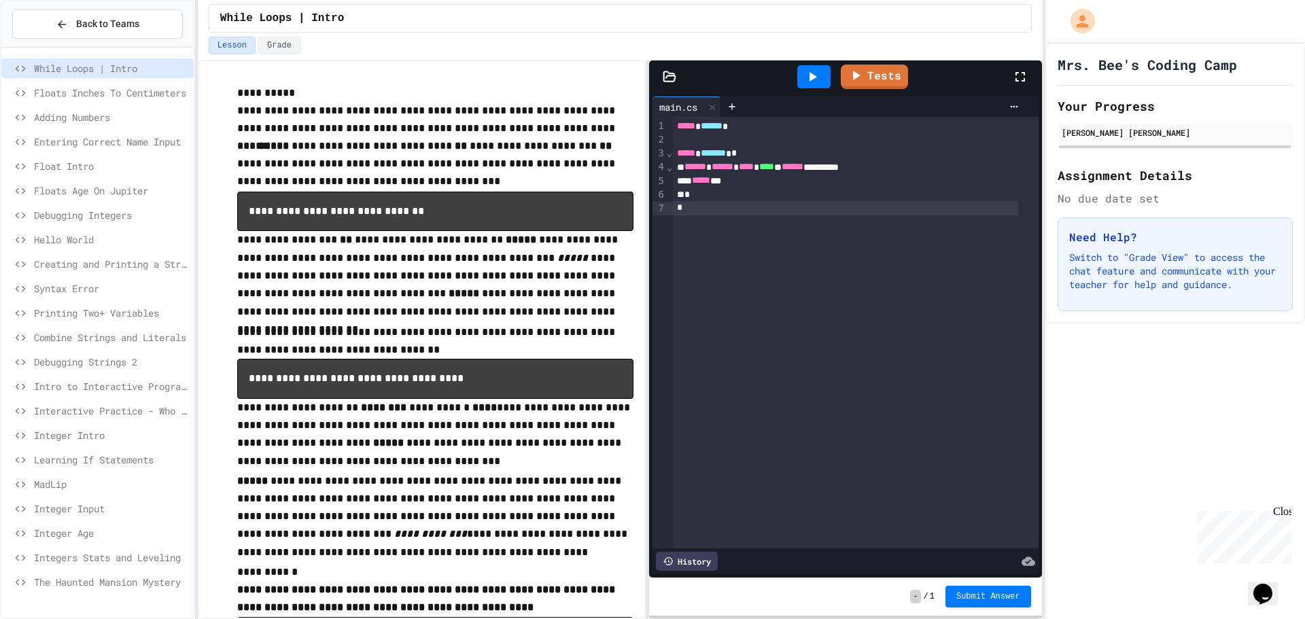
click at [128, 109] on div "Adding Numbers" at bounding box center [97, 117] width 192 height 20
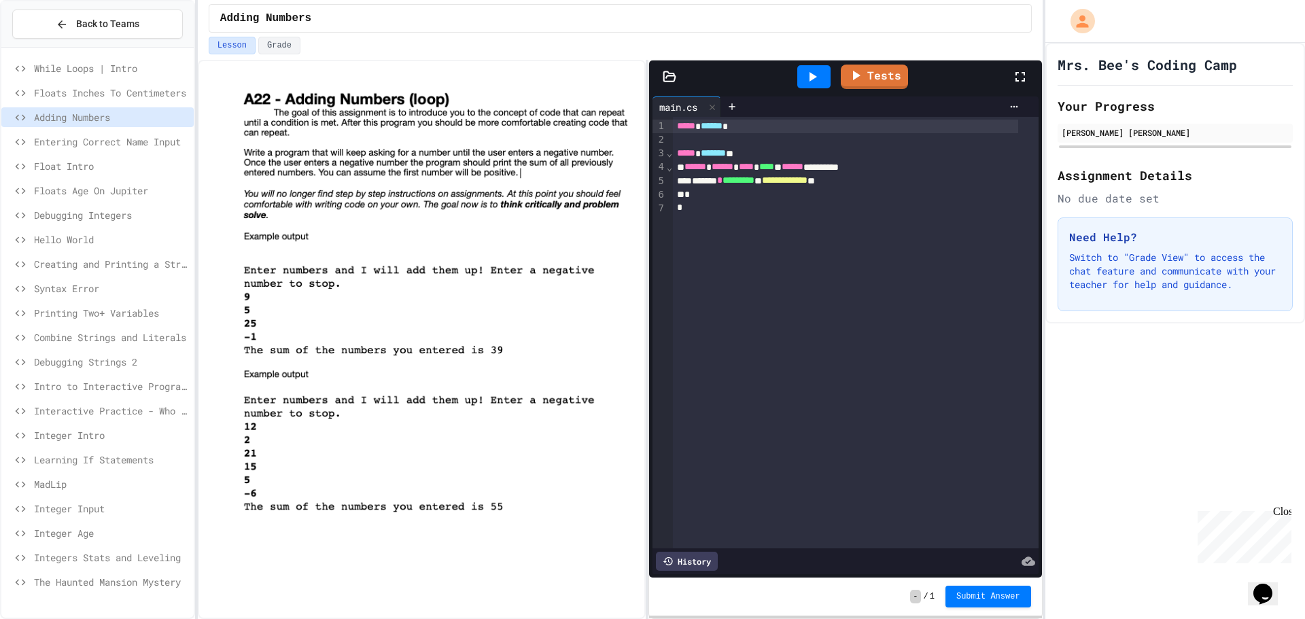
click at [120, 90] on span "Floats Inches To Centimeters" at bounding box center [111, 93] width 154 height 14
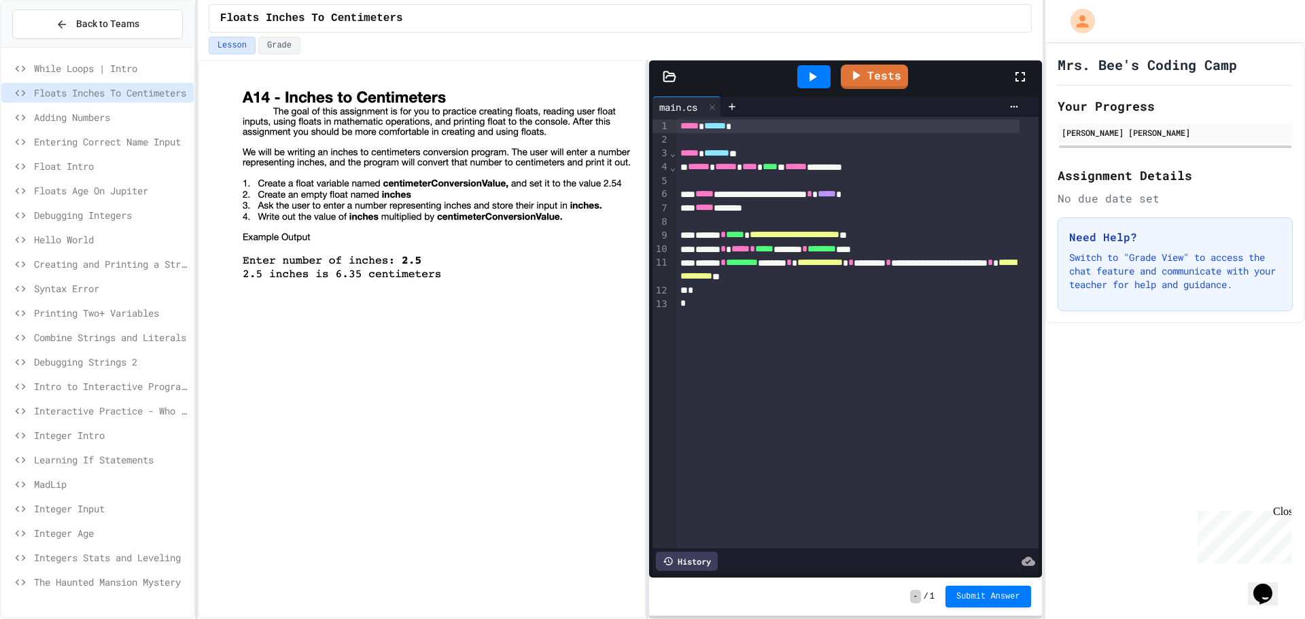
click at [116, 67] on span "While Loops | Intro" at bounding box center [111, 68] width 154 height 14
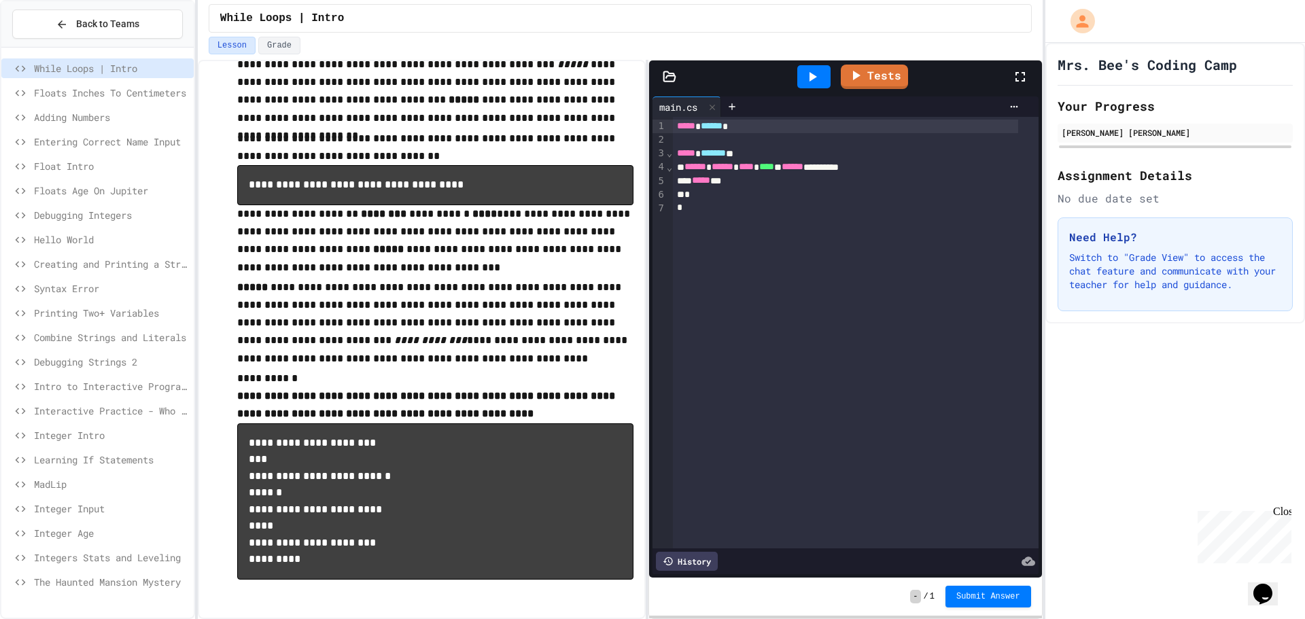
scroll to position [204, 0]
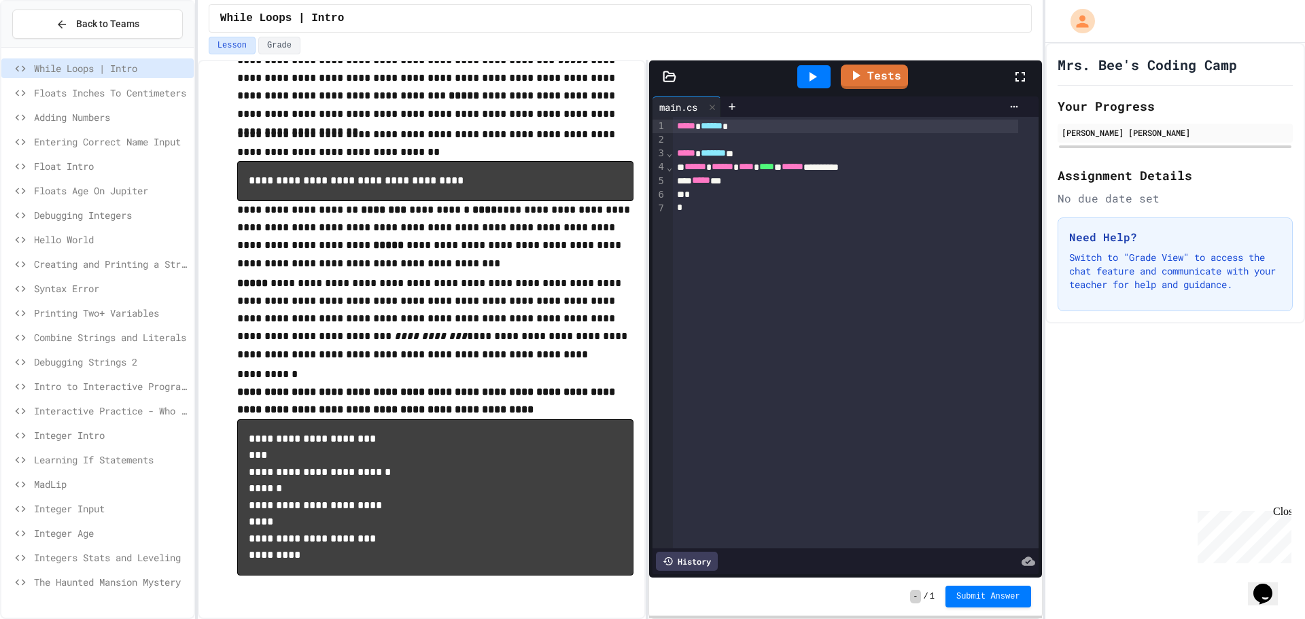
click at [1193, 379] on div "Mrs. Bee's Coding Camp Your Progress [PERSON_NAME] [PERSON_NAME] Assignment Det…" at bounding box center [1176, 331] width 260 height 577
click at [1282, 509] on div "Close" at bounding box center [1282, 514] width 17 height 17
click at [572, 342] on p "**********" at bounding box center [435, 320] width 396 height 91
click at [1214, 362] on div "Mrs. Bee's Coding Camp Your Progress [PERSON_NAME] [PERSON_NAME] Assignment Det…" at bounding box center [1176, 331] width 260 height 577
